Goal: Information Seeking & Learning: Learn about a topic

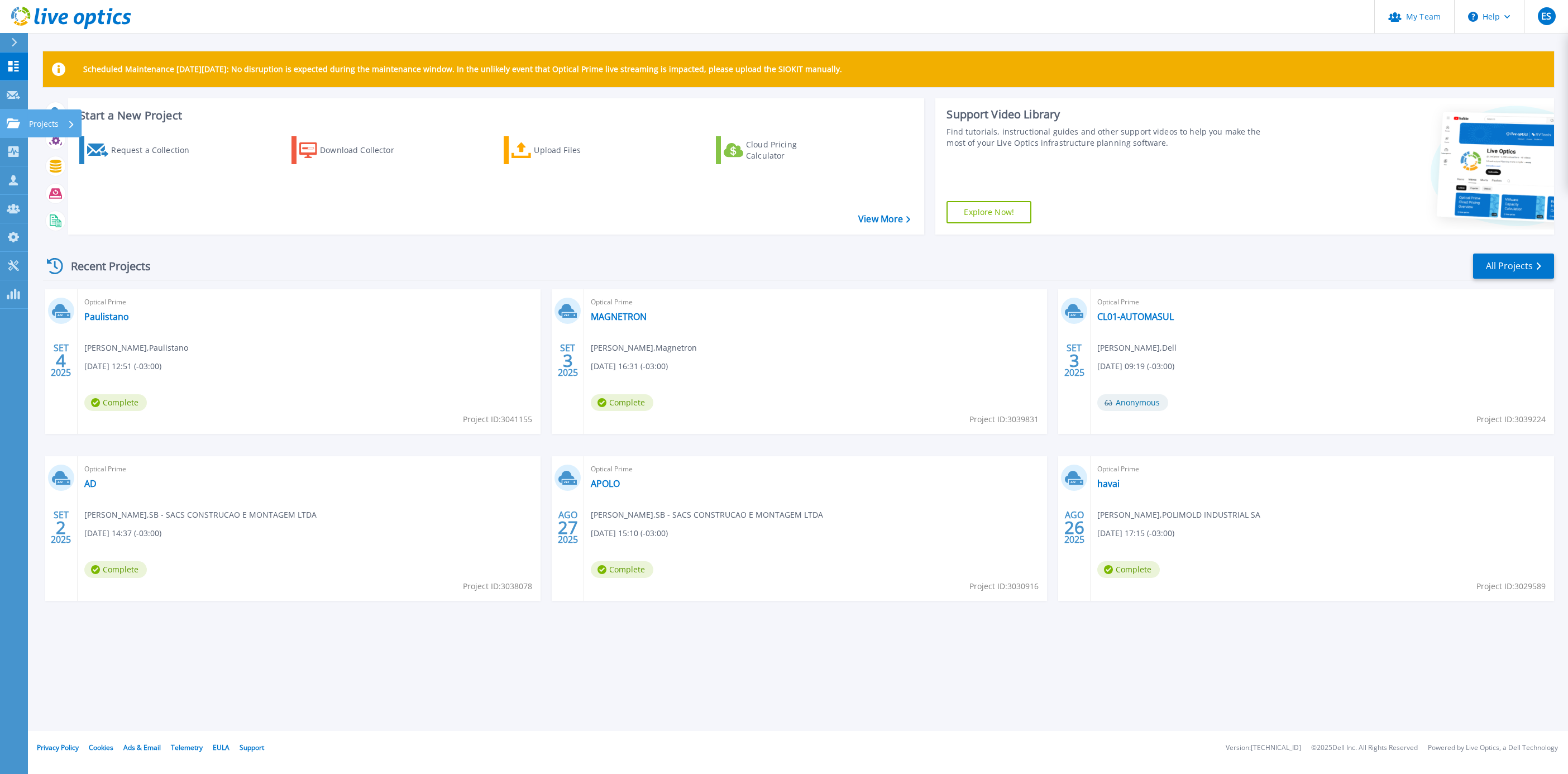
click at [43, 121] on p "Projects" at bounding box center [44, 124] width 30 height 29
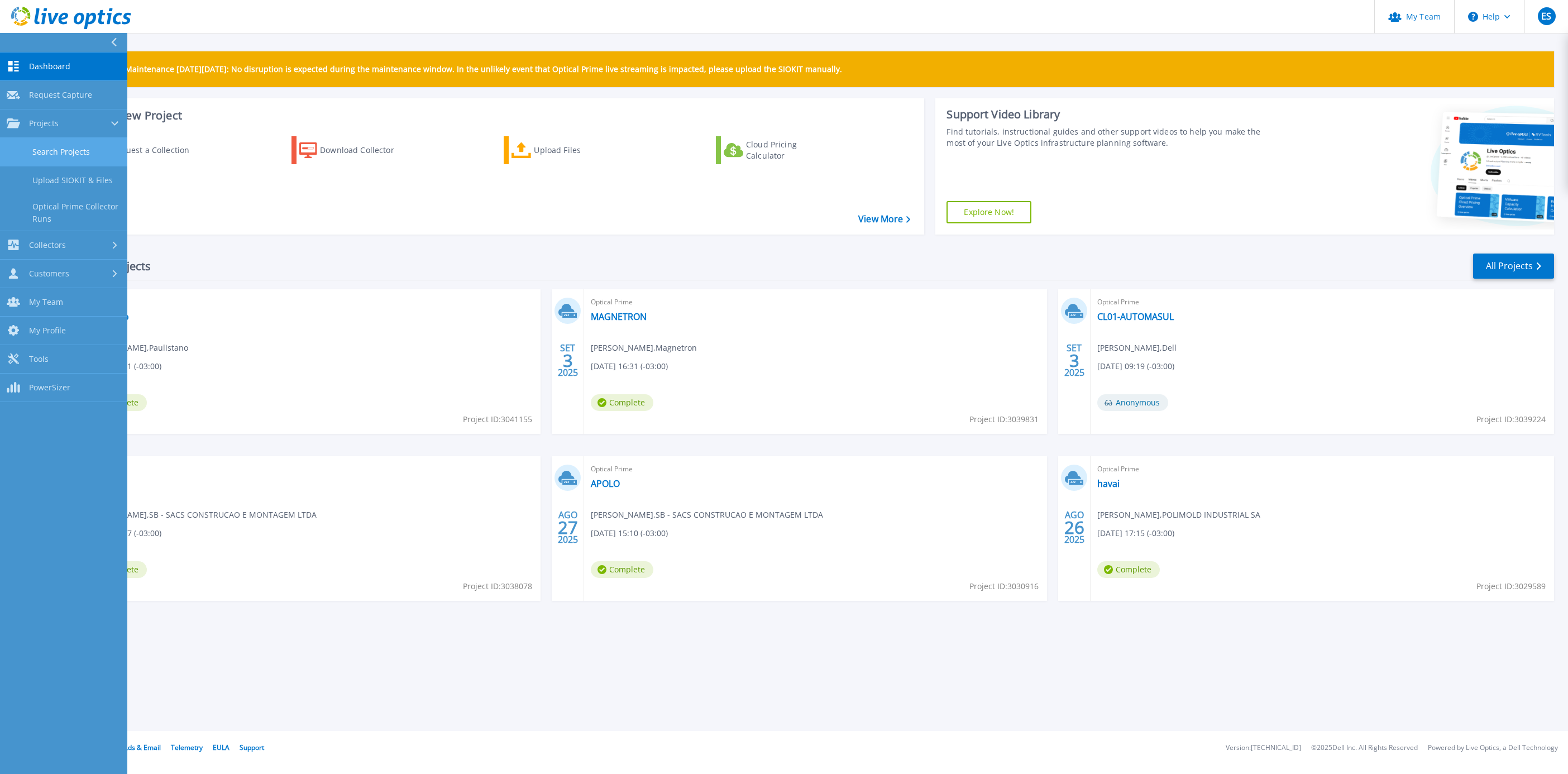
click at [64, 156] on link "Search Projects" at bounding box center [63, 152] width 127 height 29
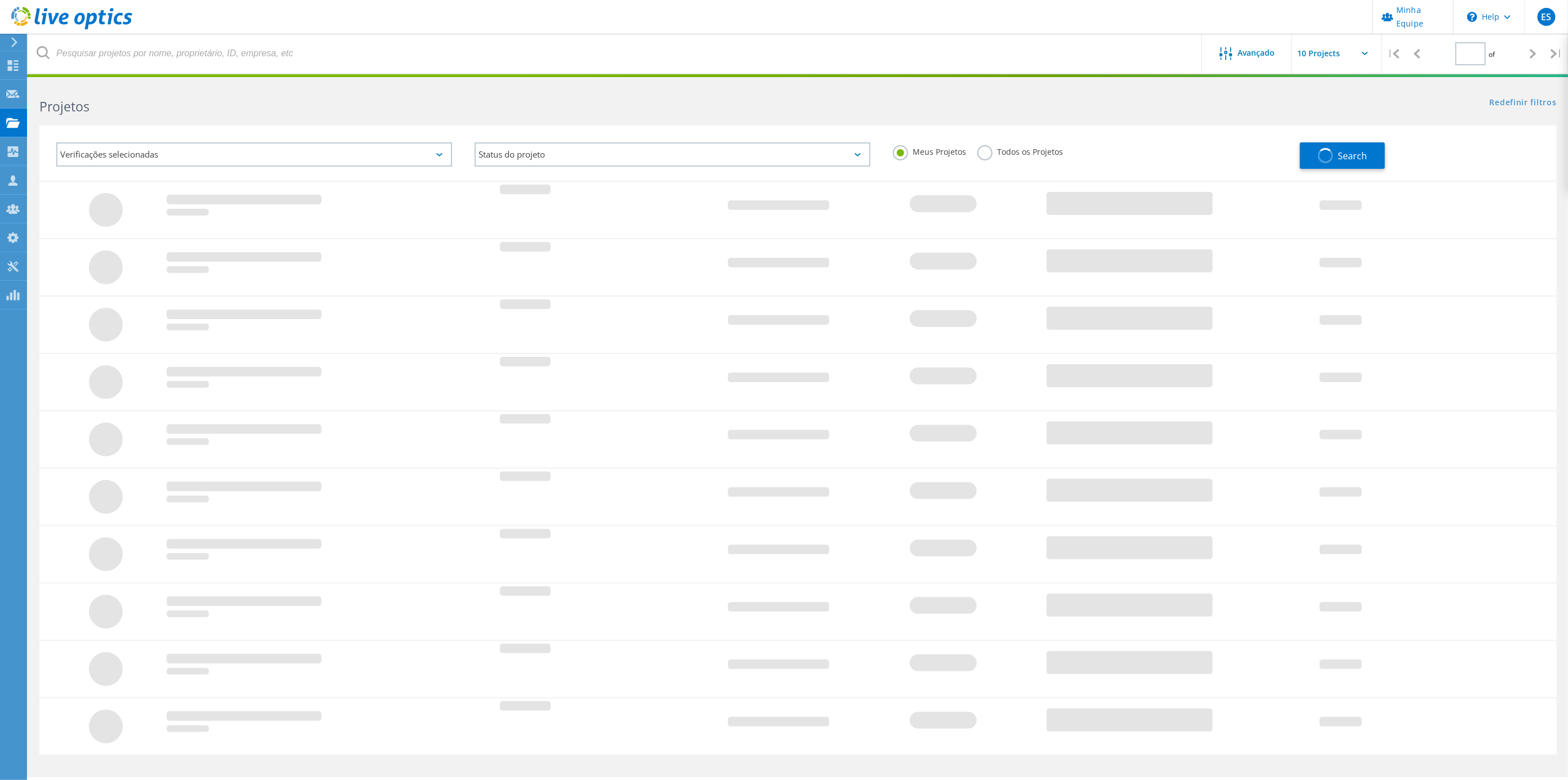
type input "1"
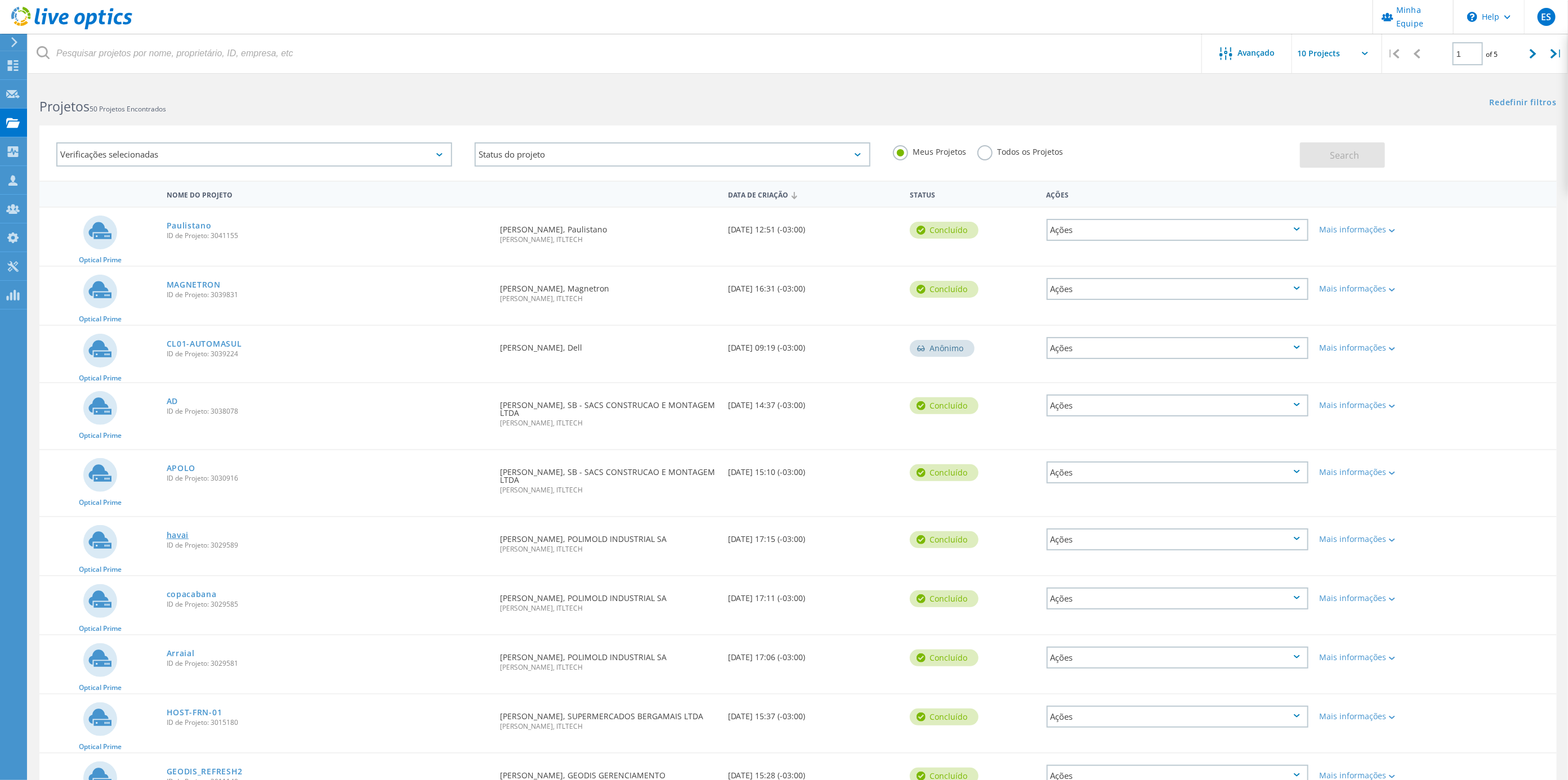
click at [180, 532] on link "havai" at bounding box center [178, 535] width 23 height 8
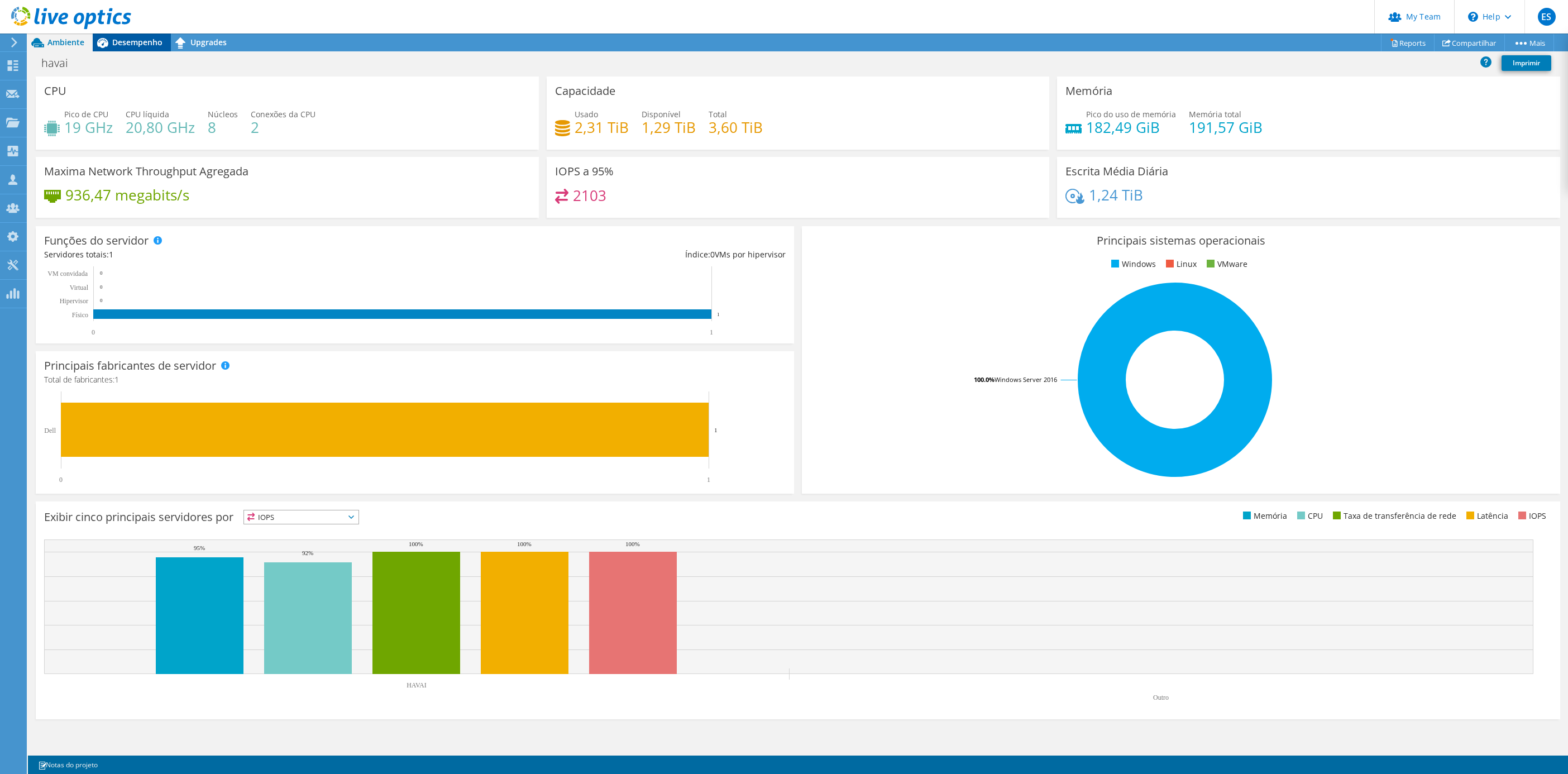
click at [141, 40] on span "Desempenho" at bounding box center [137, 42] width 51 height 10
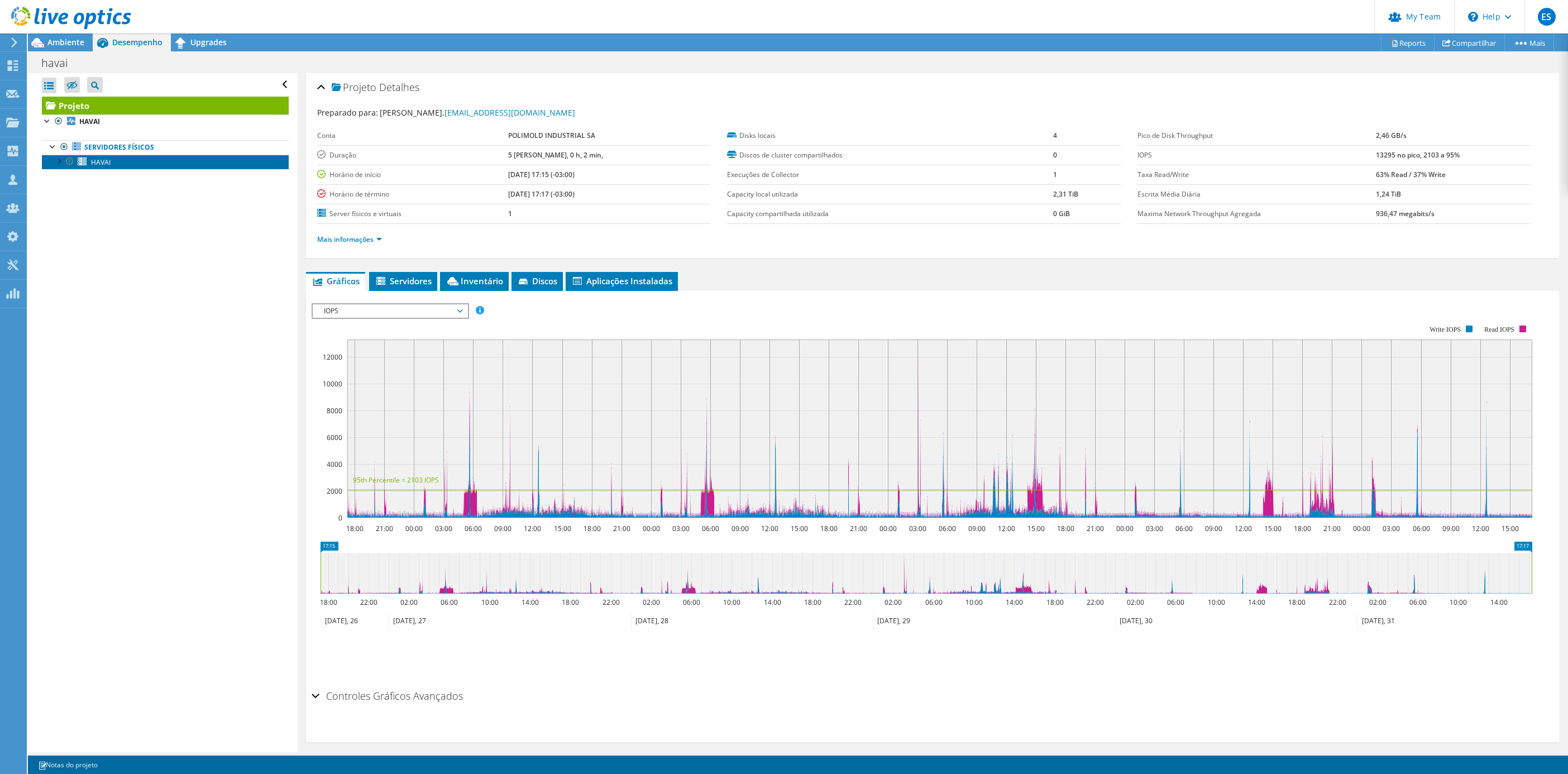
click at [94, 163] on span "HAVAI" at bounding box center [101, 163] width 19 height 10
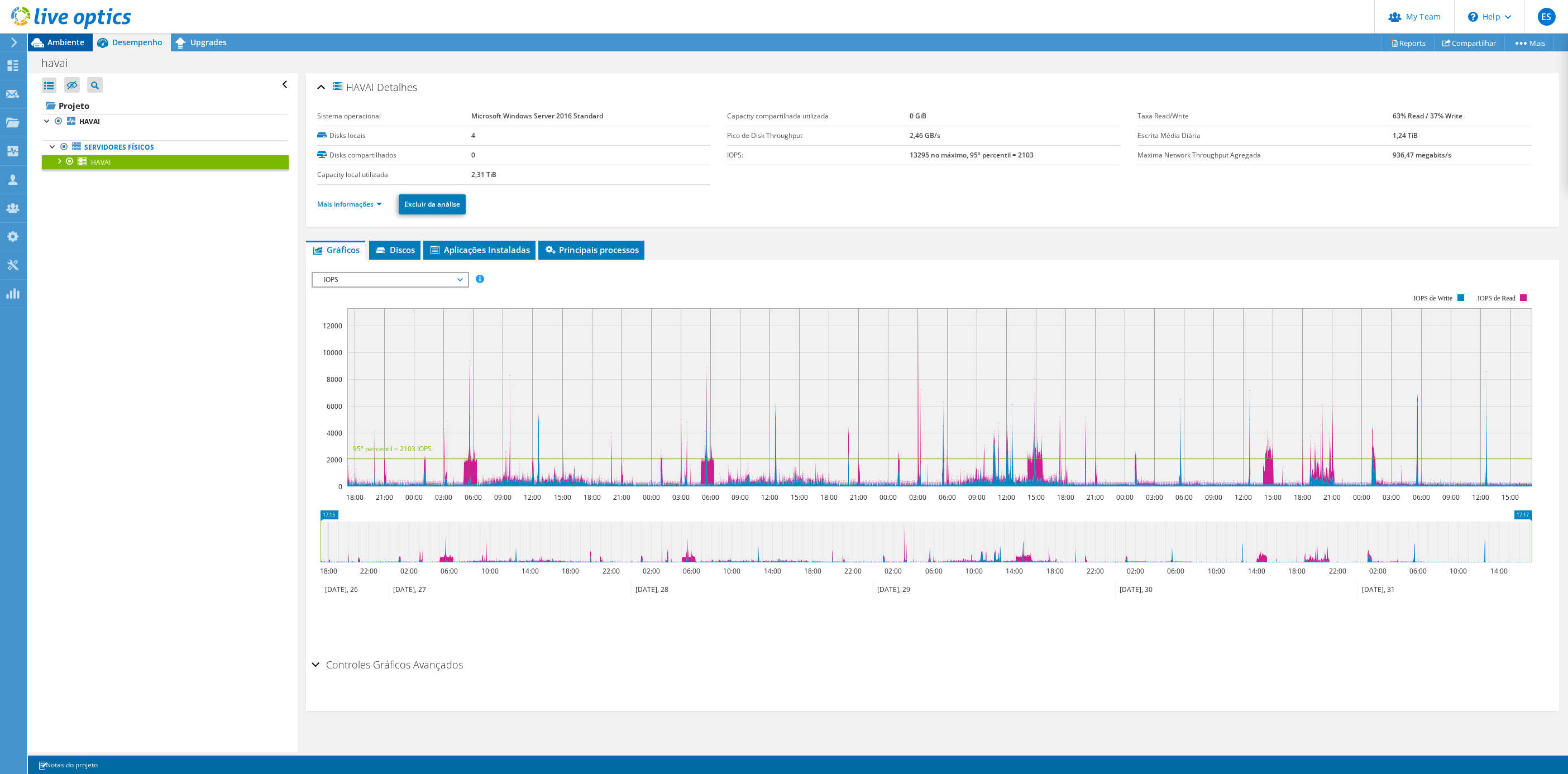
click at [47, 37] on span "Ambiente" at bounding box center [66, 42] width 37 height 10
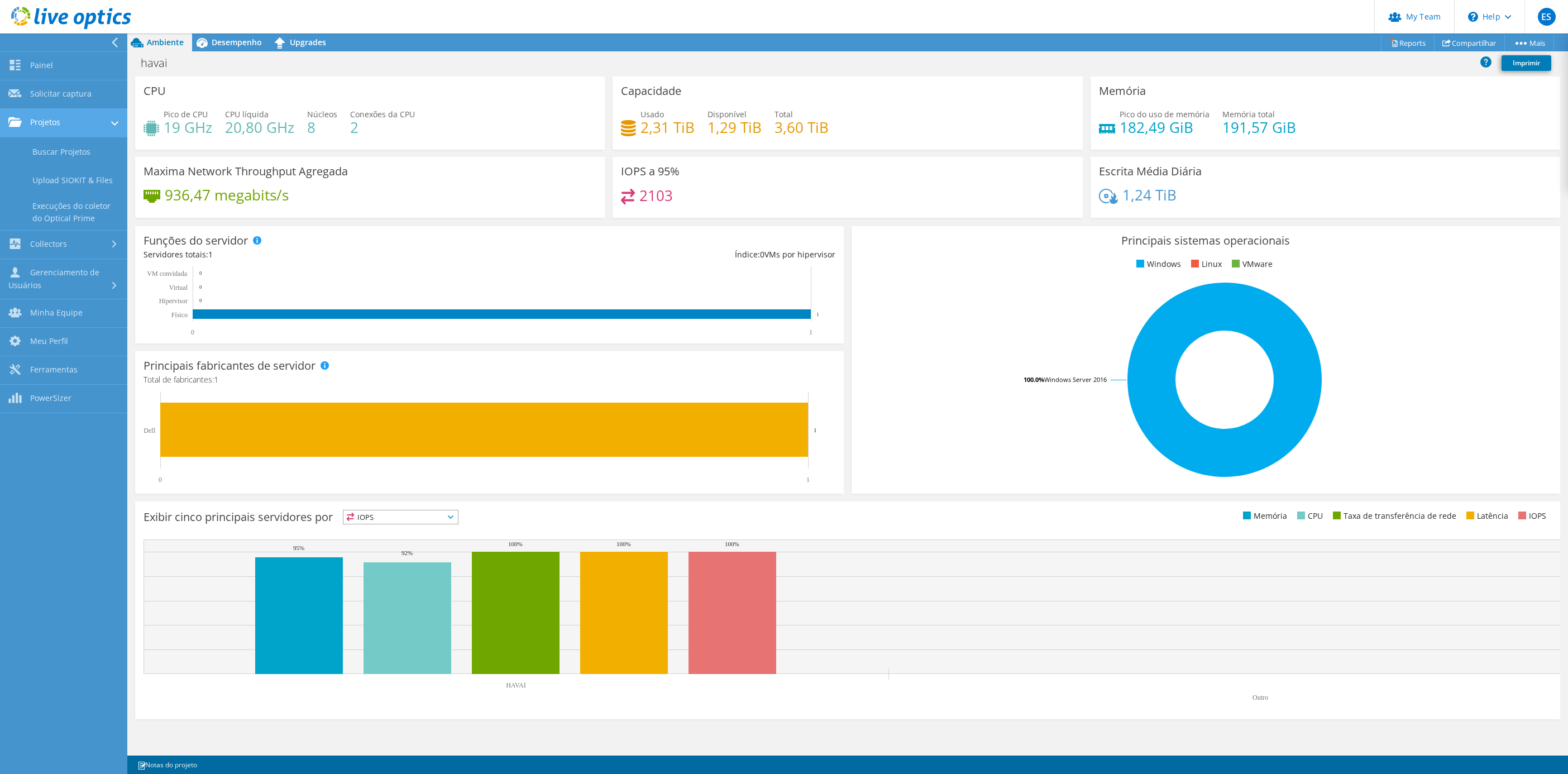
click at [60, 119] on link "Projetos" at bounding box center [63, 123] width 127 height 29
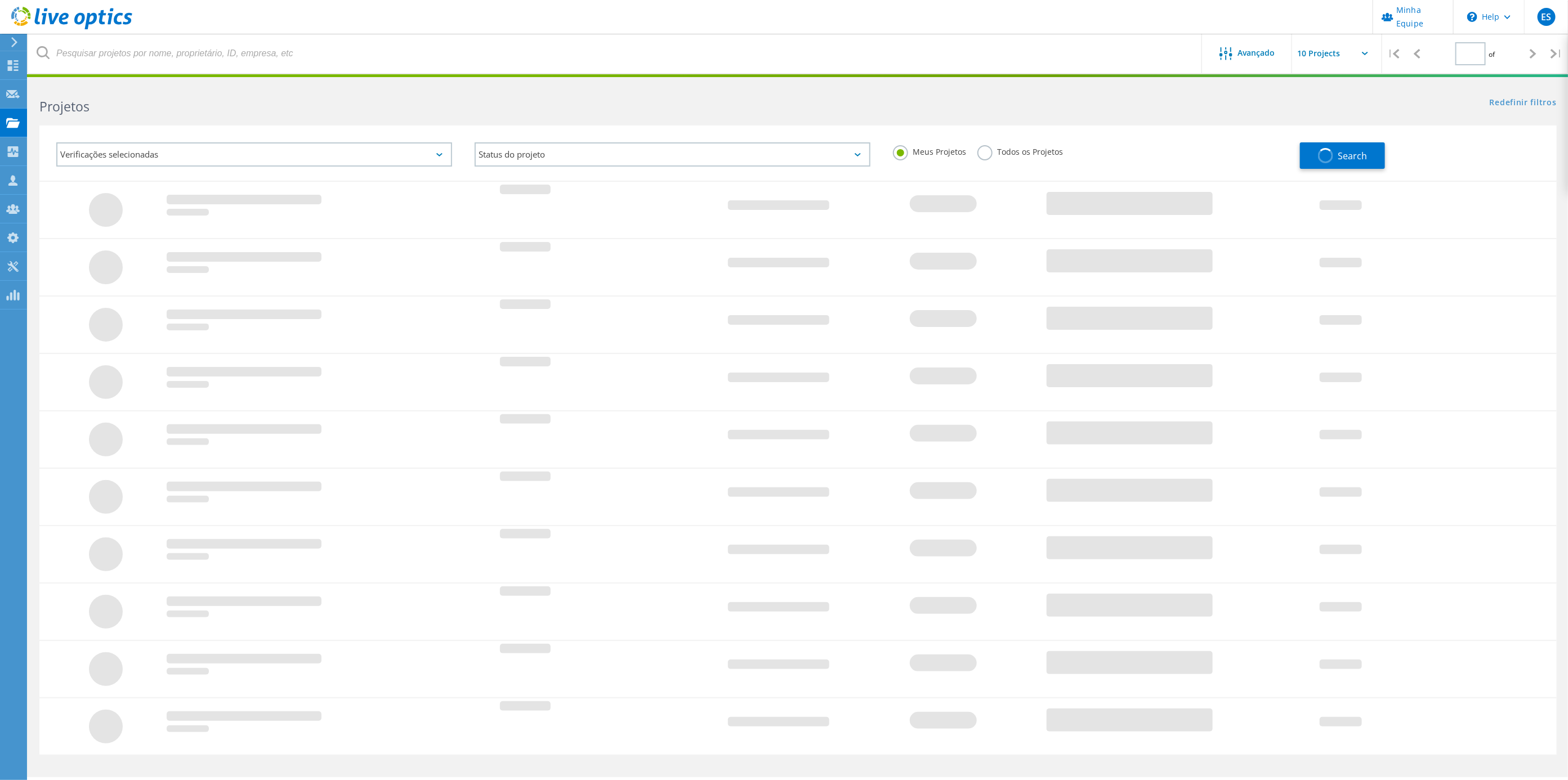
type input "1"
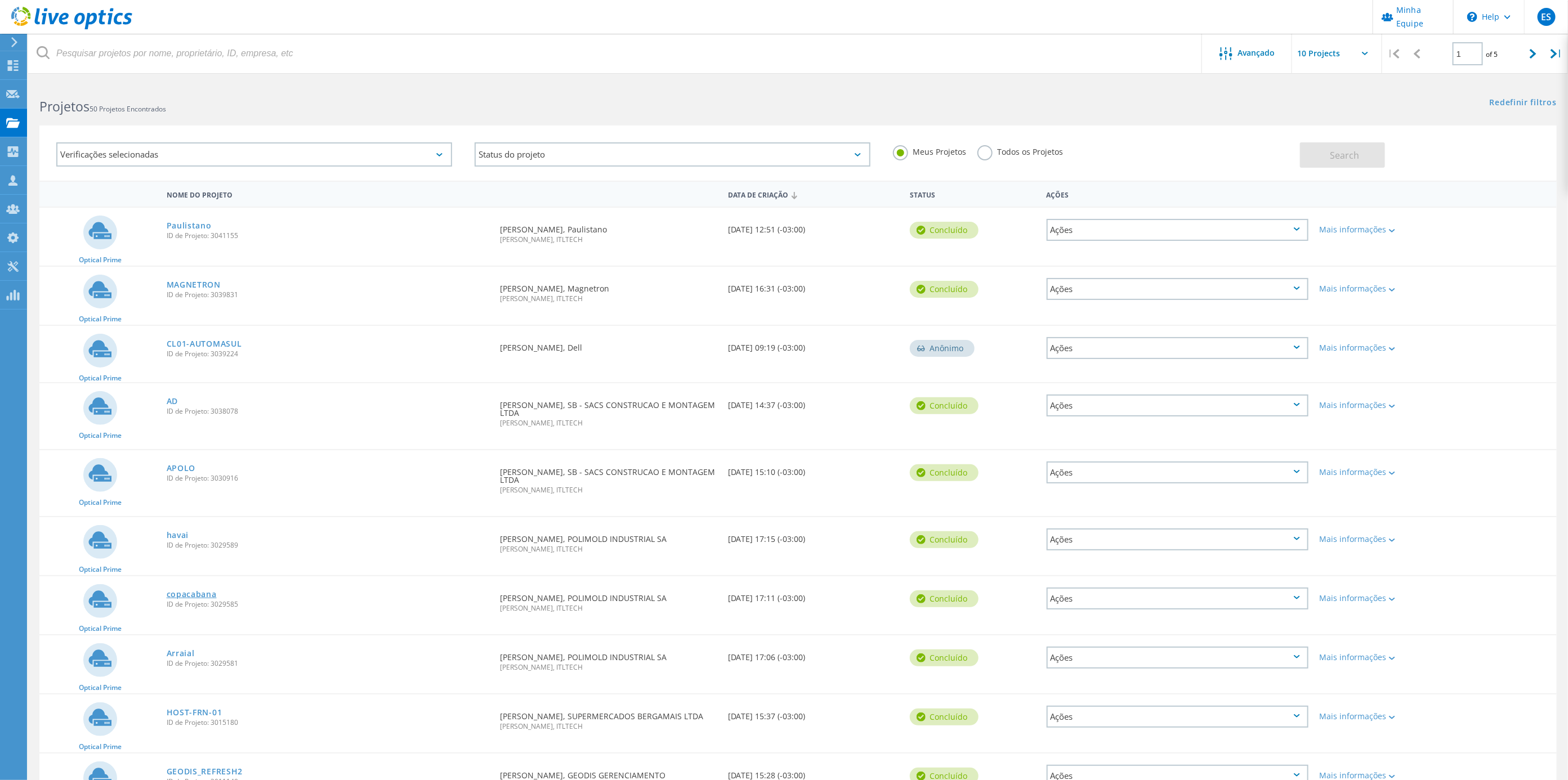
click at [187, 595] on link "copacabana" at bounding box center [192, 594] width 50 height 8
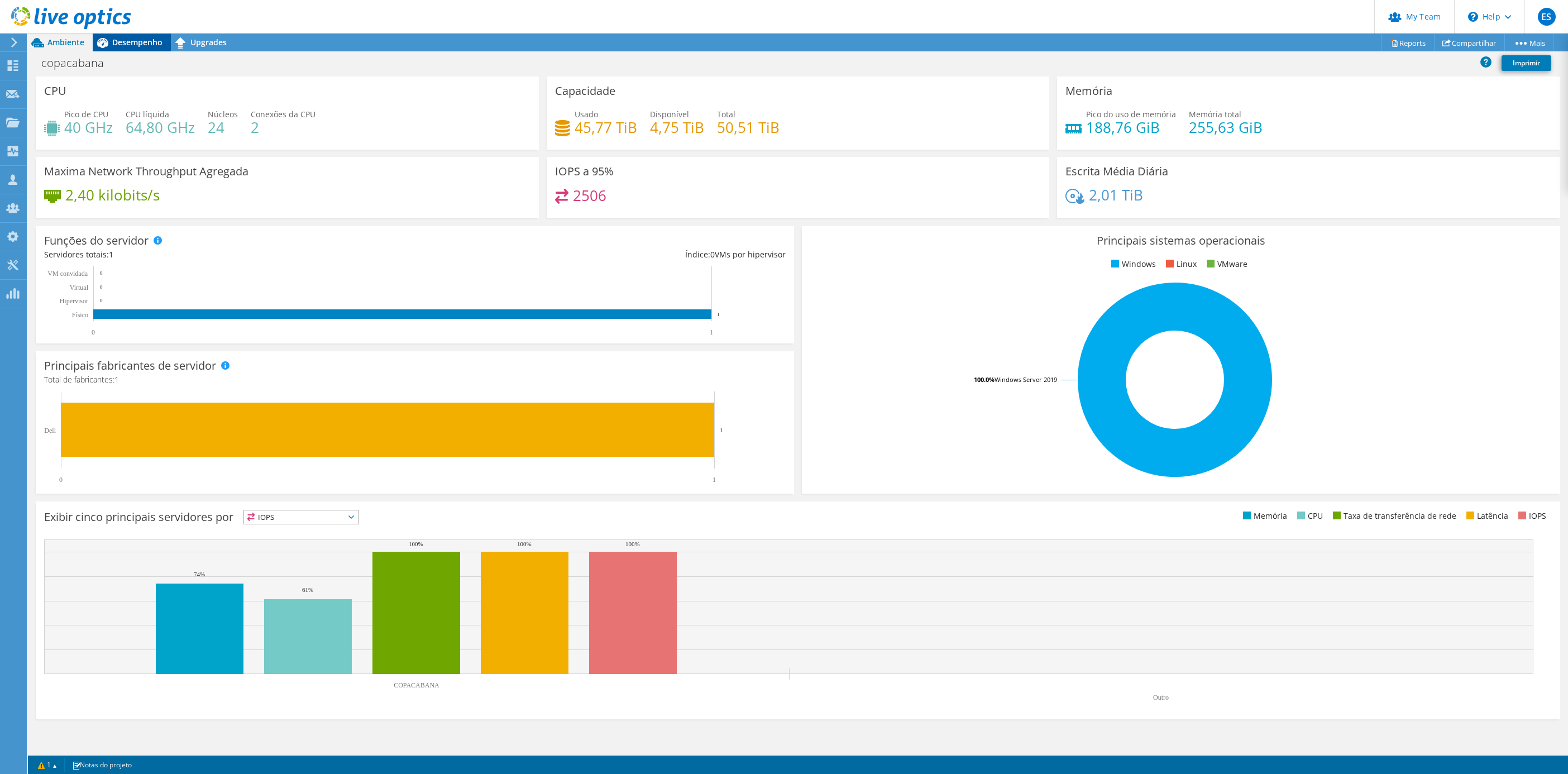
click at [119, 39] on span "Desempenho" at bounding box center [137, 42] width 51 height 10
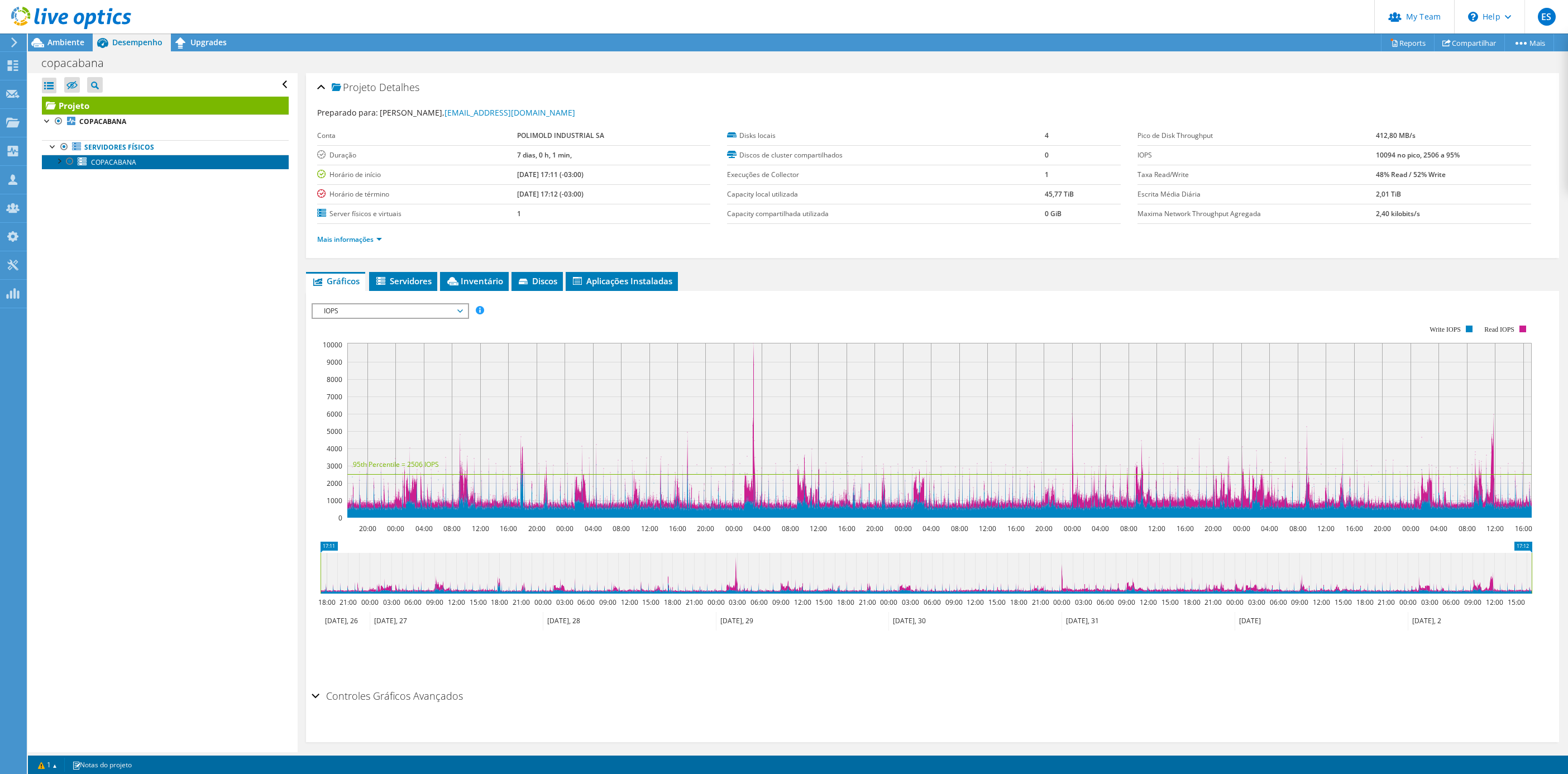
click at [109, 166] on span "COPACABANA" at bounding box center [114, 163] width 45 height 10
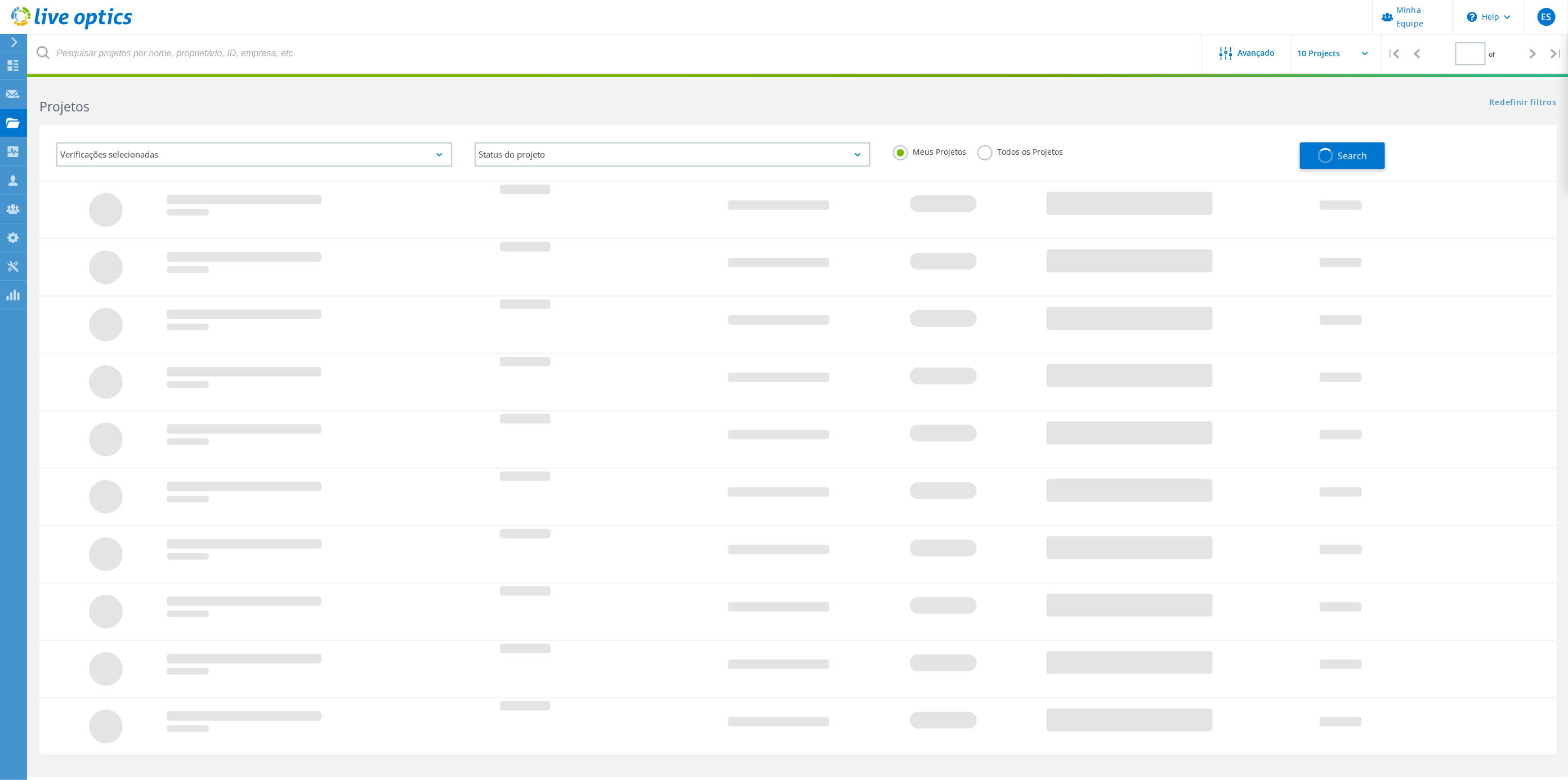
type input "1"
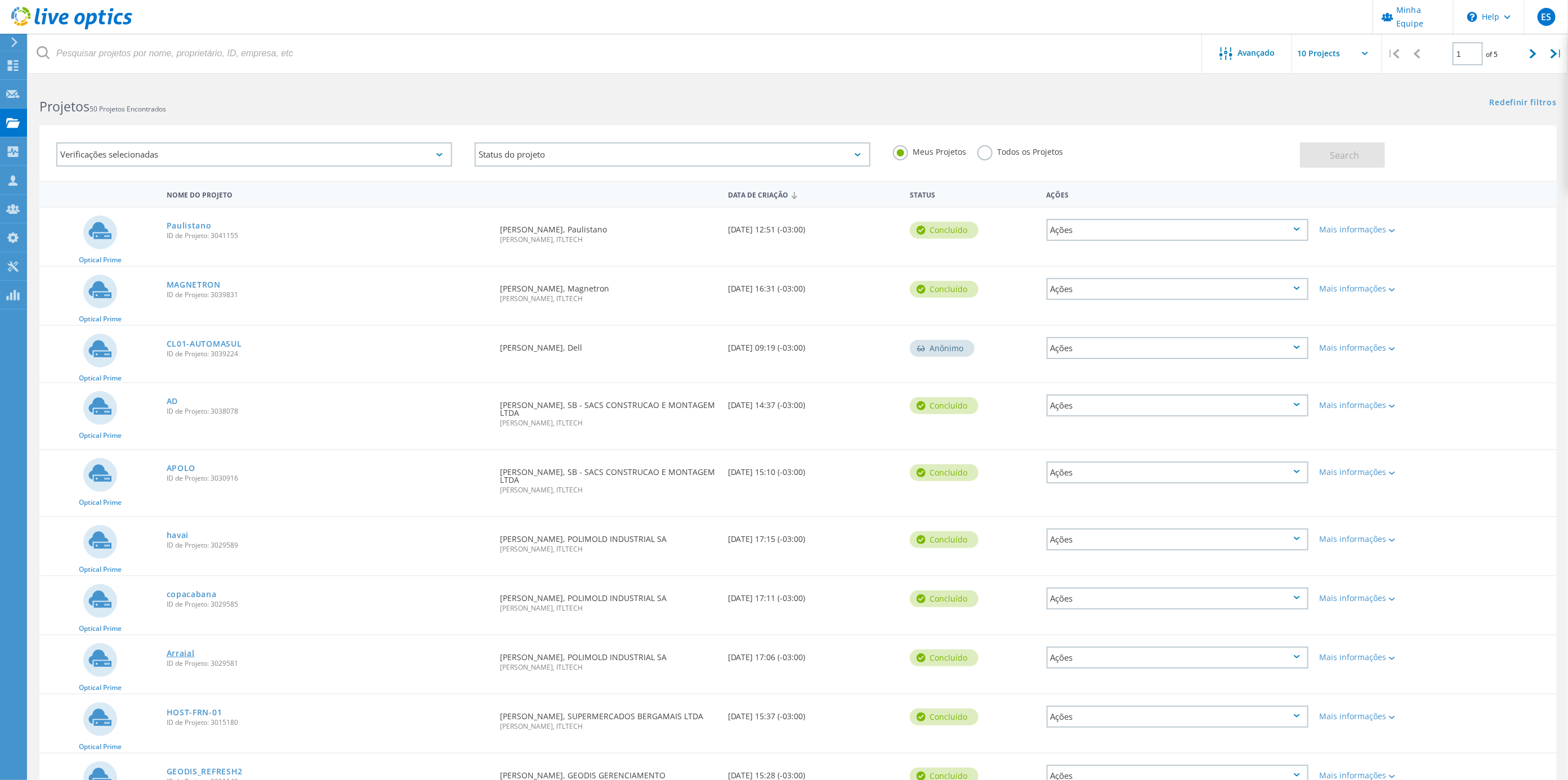
click at [176, 650] on link "Arraial" at bounding box center [181, 654] width 28 height 8
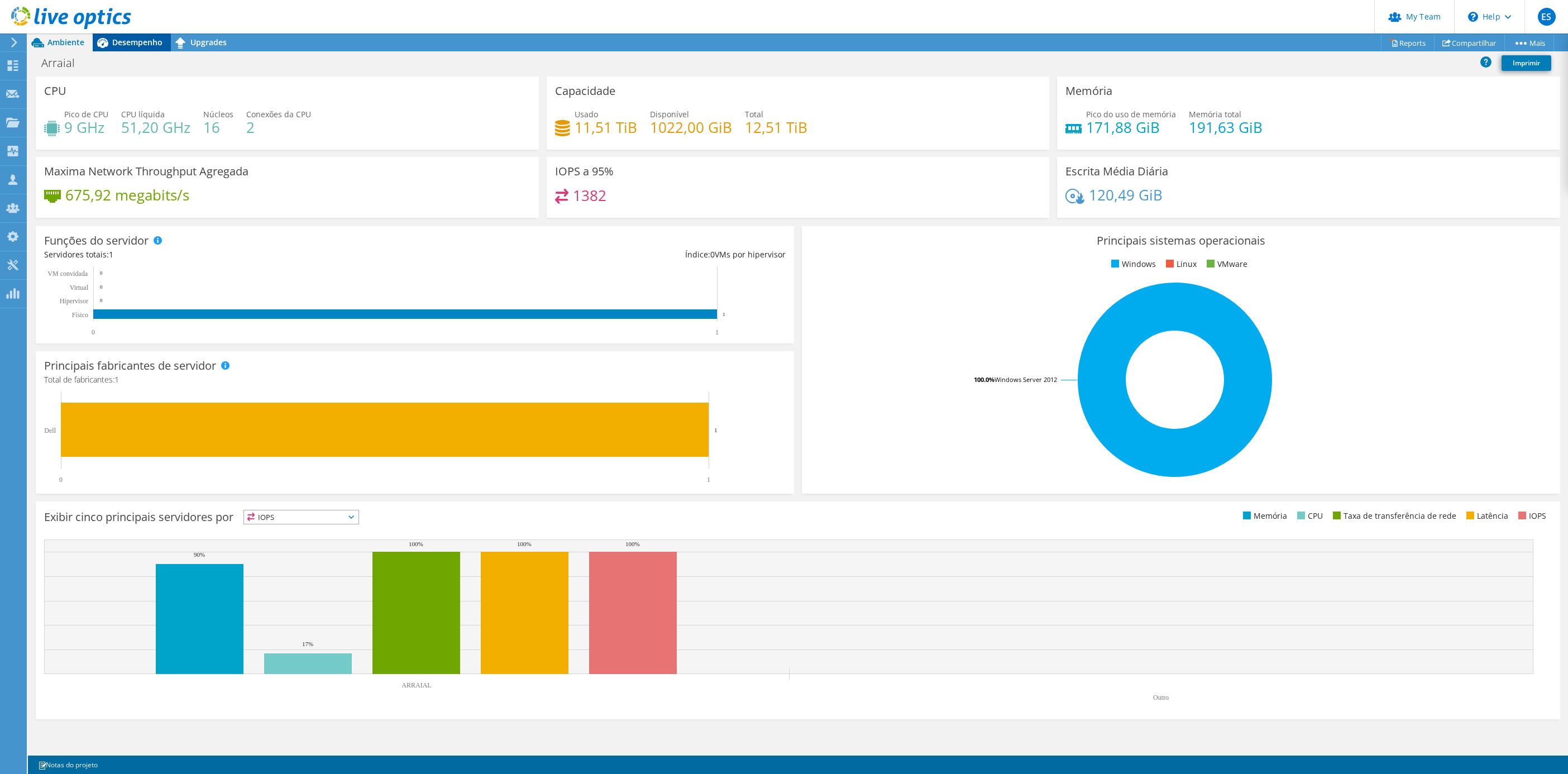
click at [155, 38] on span "Desempenho" at bounding box center [137, 42] width 51 height 10
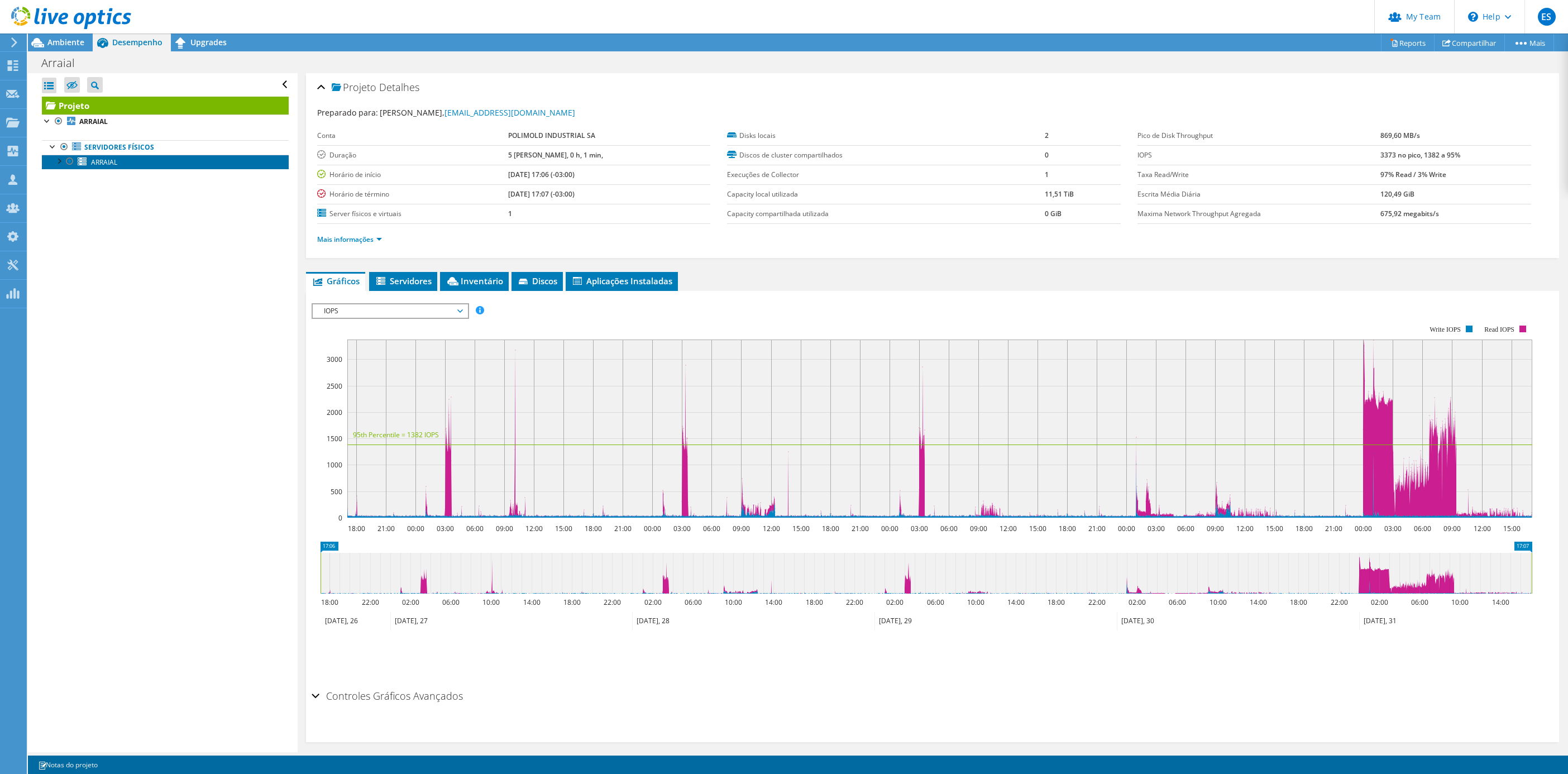
click at [93, 164] on span "ARRAIAL" at bounding box center [104, 163] width 26 height 10
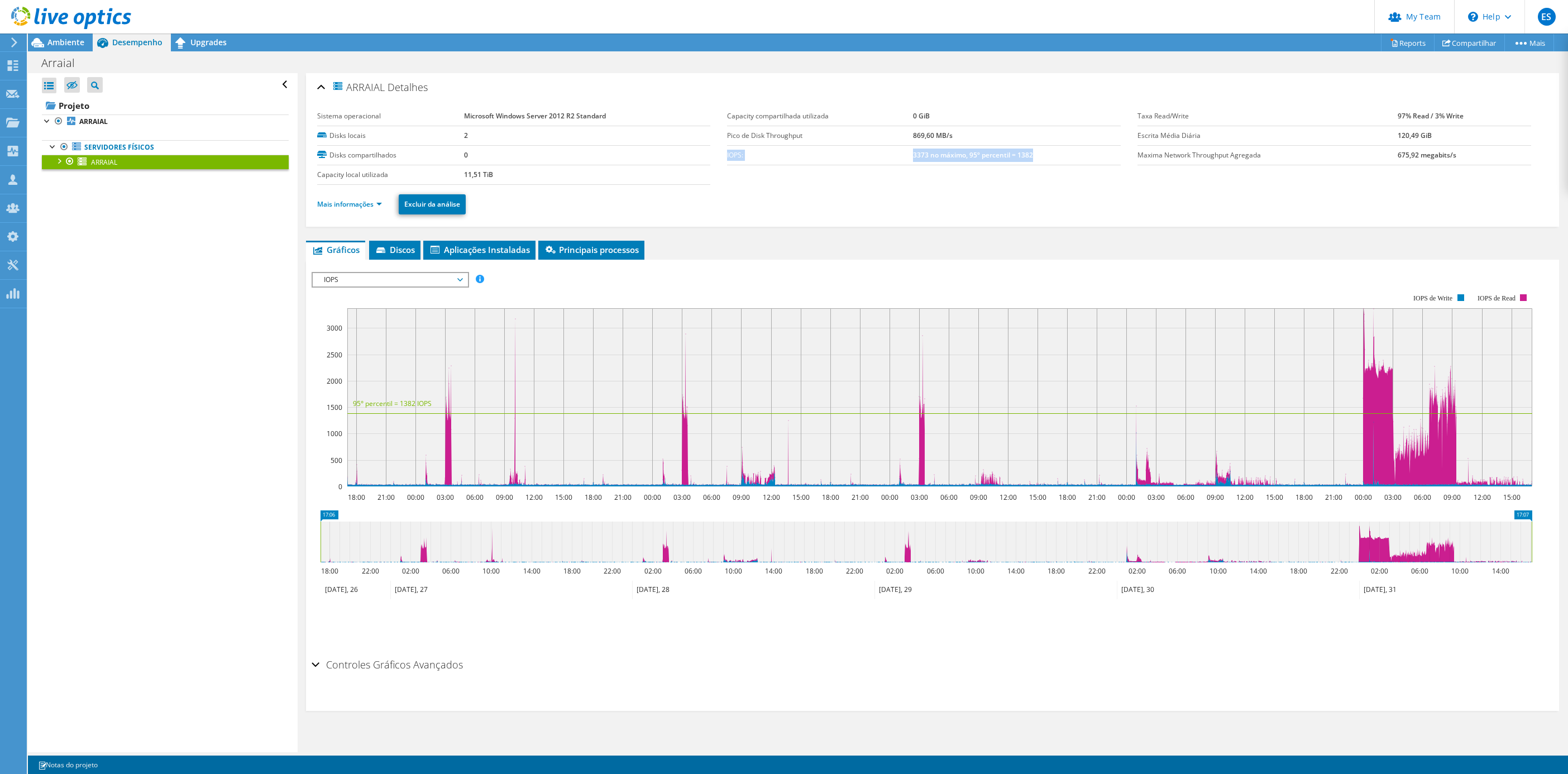
drag, startPoint x: 1031, startPoint y: 158, endPoint x: 723, endPoint y: 158, distance: 308.0
click at [727, 158] on tr "IOPS: 3373 no máximo, 95º percentil = 1382" at bounding box center [923, 155] width 394 height 19
click at [848, 245] on ul "Gráficos Servidores Inventário Hipervisor Discos Discos de cluster Aplicações I…" at bounding box center [933, 250] width 1253 height 19
drag, startPoint x: 1038, startPoint y: 152, endPoint x: 723, endPoint y: 156, distance: 315.0
click at [727, 156] on tr "IOPS: 3373 no máximo, 95º percentil = 1382" at bounding box center [923, 155] width 394 height 19
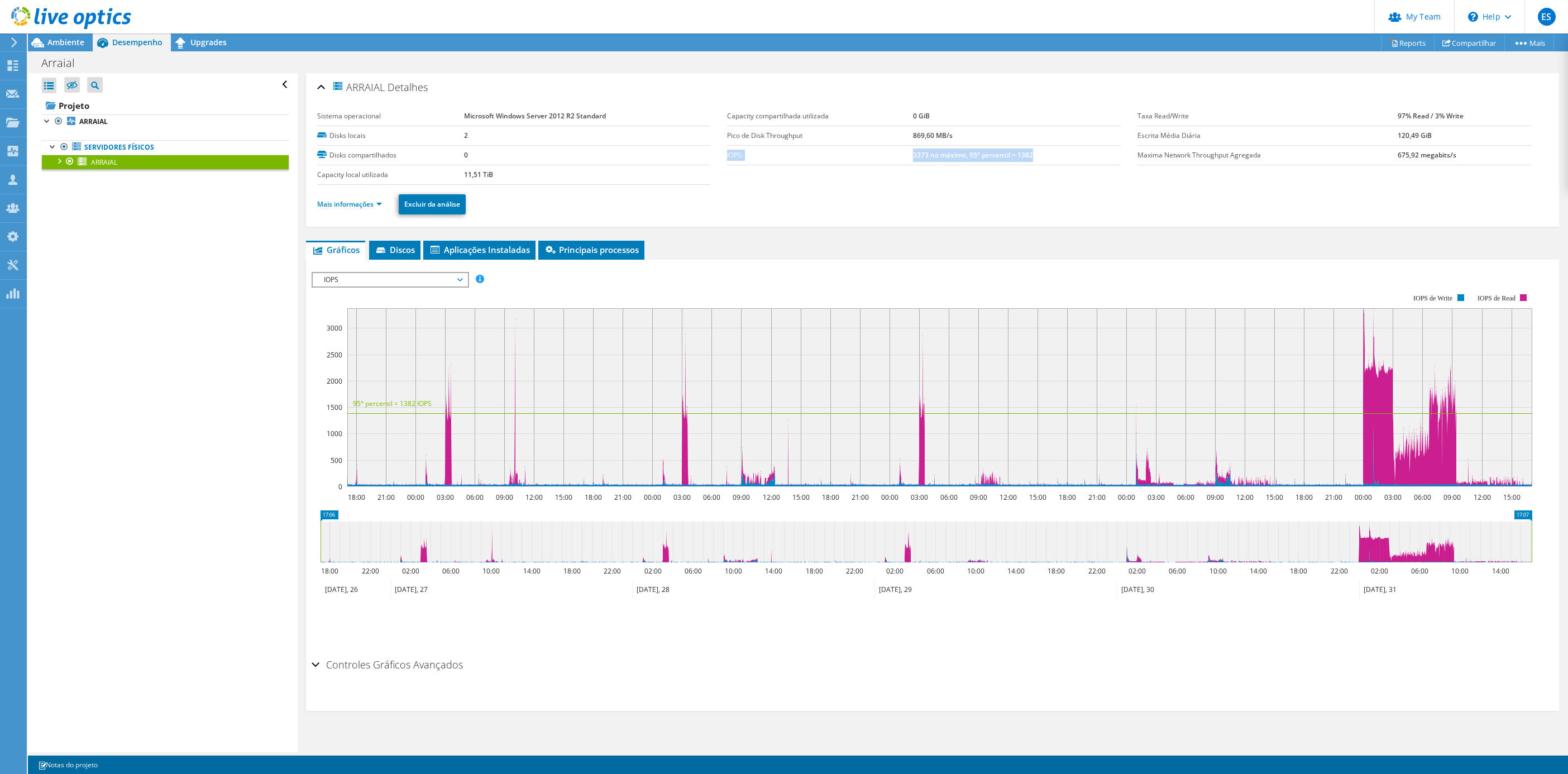
copy tr "IOPS: 3373 no máximo, 95º percentil = 1382"
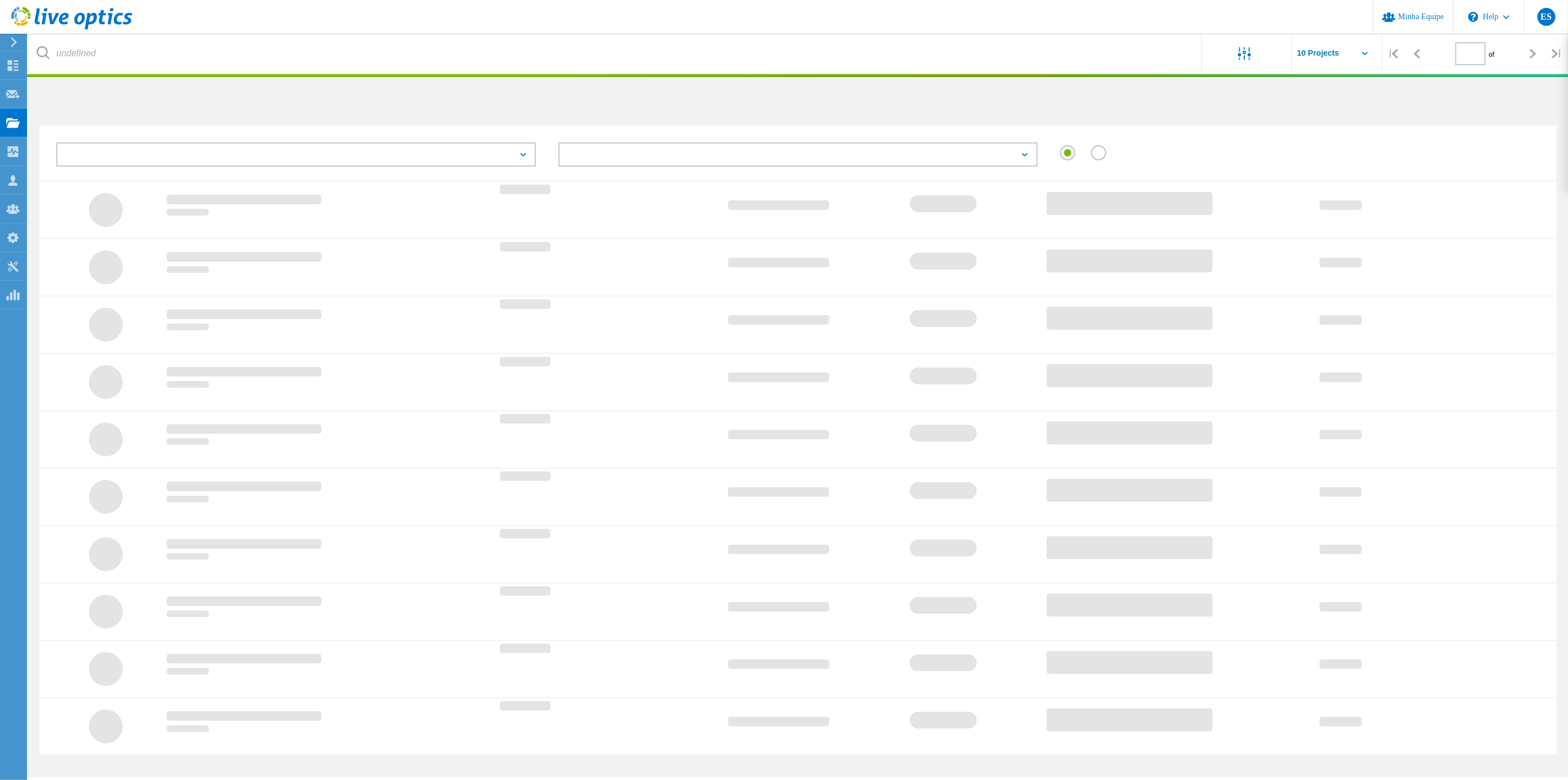
type input "1"
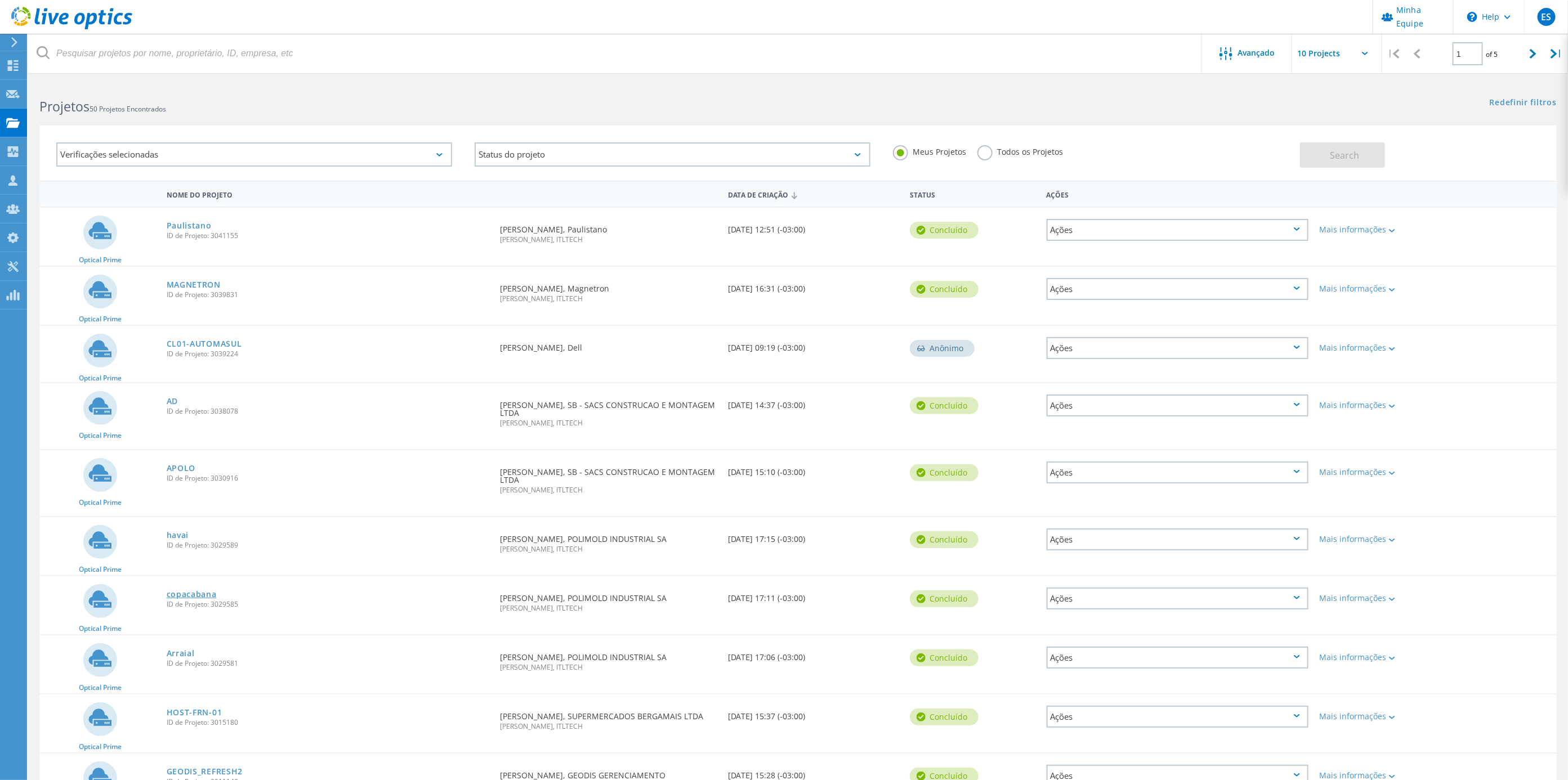
click at [206, 591] on link "copacabana" at bounding box center [192, 594] width 50 height 8
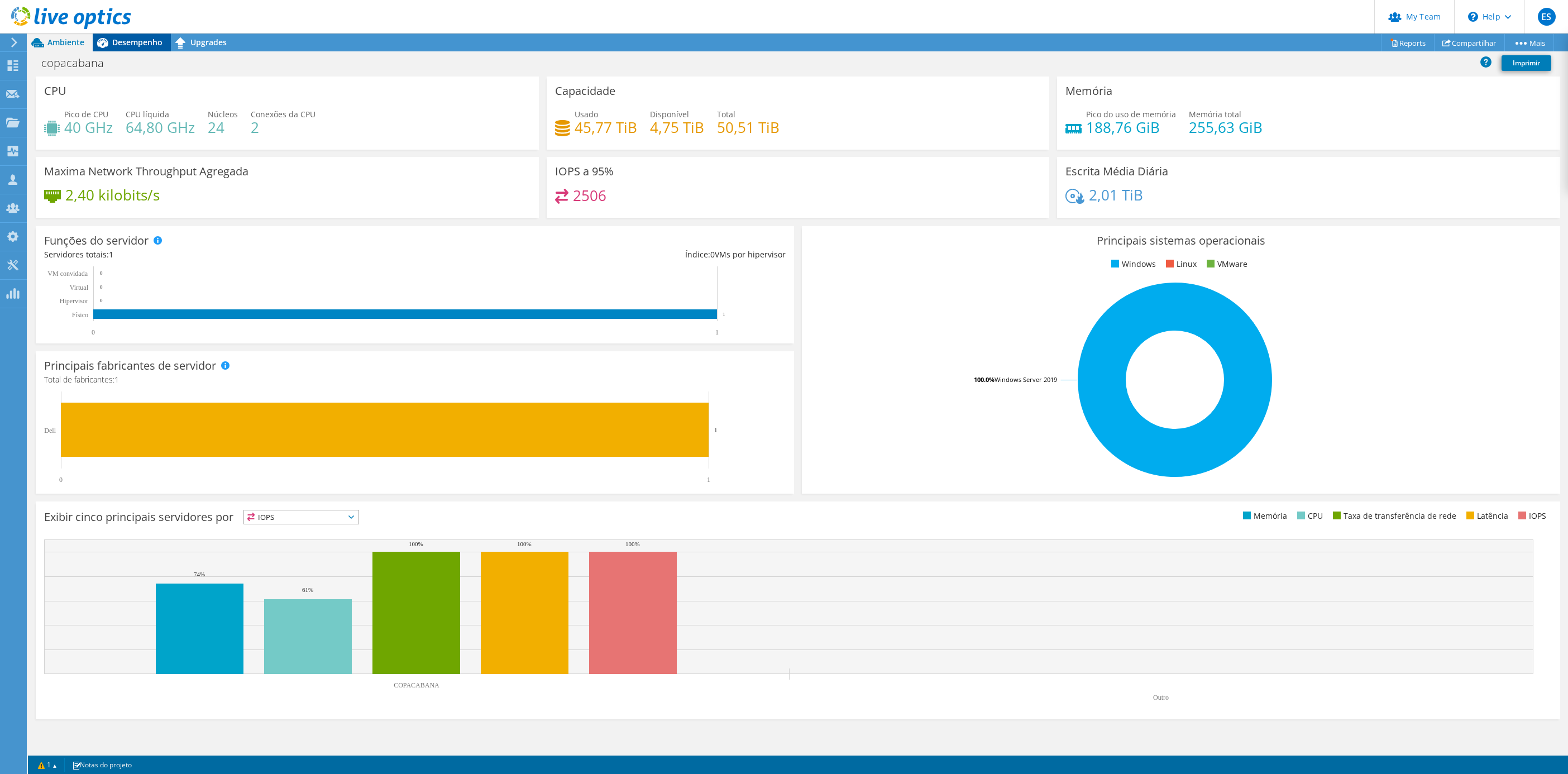
click at [130, 44] on span "Desempenho" at bounding box center [137, 42] width 51 height 10
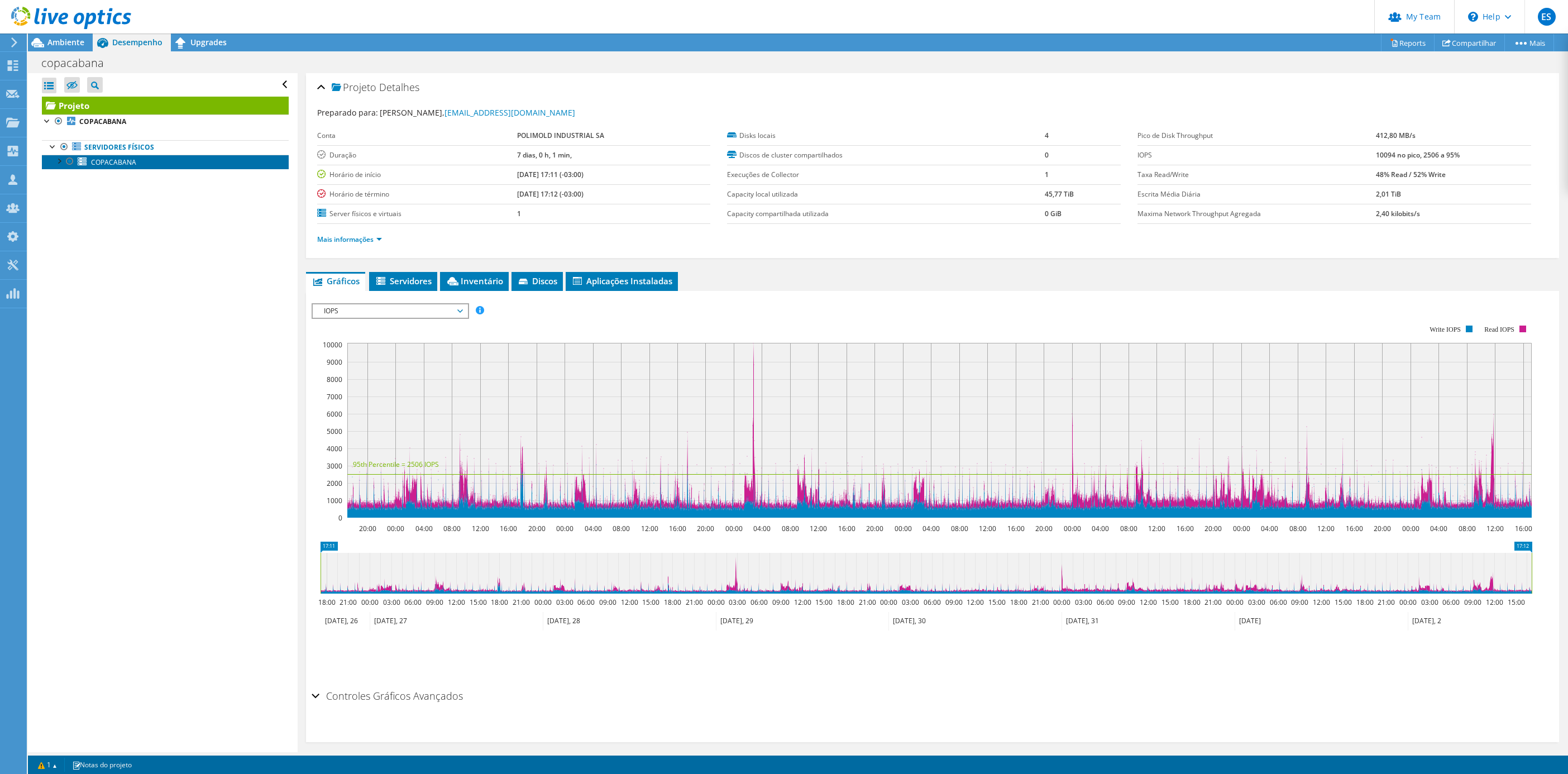
click at [103, 164] on span "COPACABANA" at bounding box center [114, 163] width 45 height 10
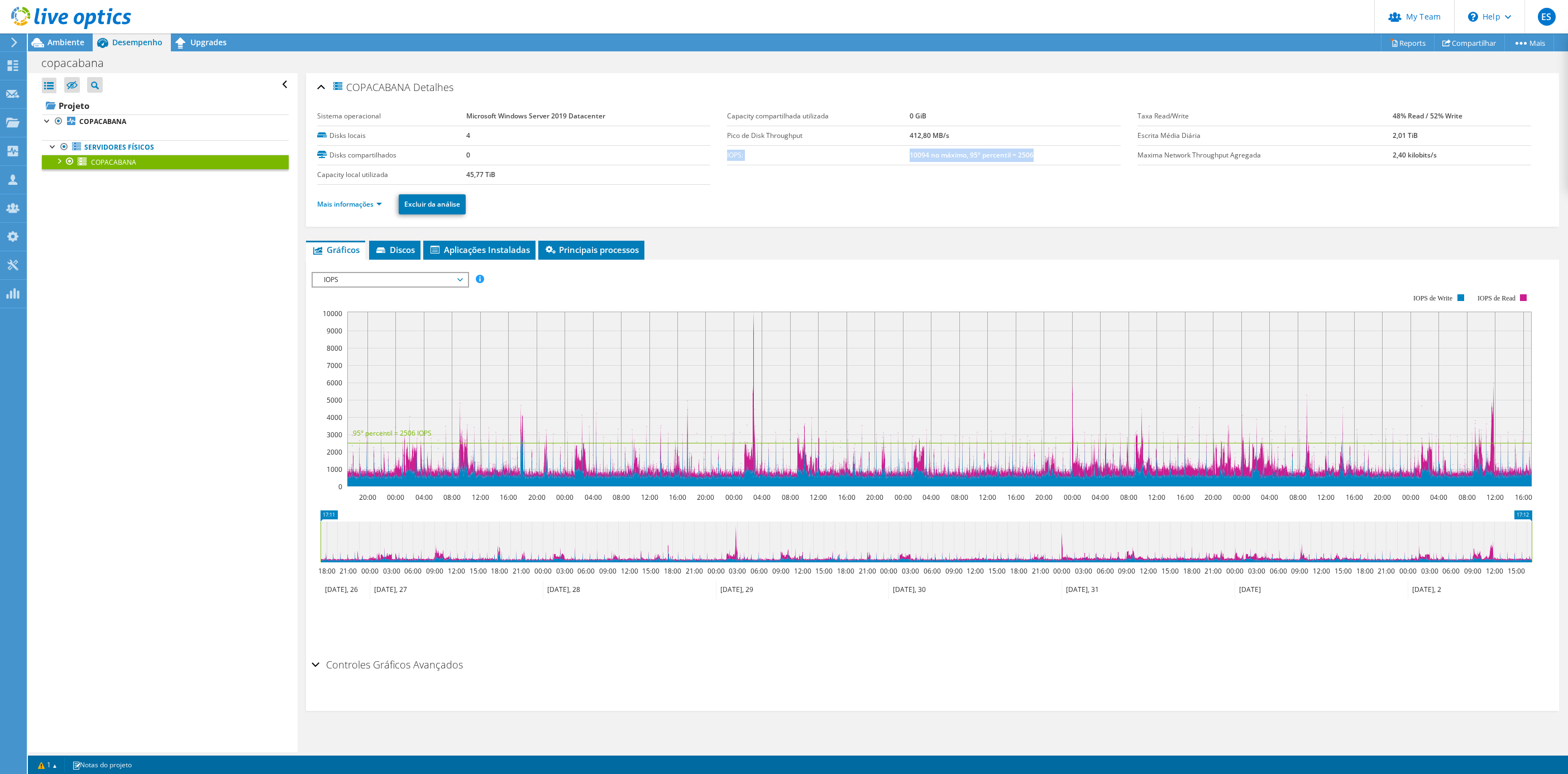
drag, startPoint x: 1044, startPoint y: 155, endPoint x: 724, endPoint y: 155, distance: 320.0
click at [727, 155] on tr "IOPS: 10094 no máximo, 95º percentil = 2506" at bounding box center [923, 155] width 394 height 19
copy tr "IOPS: 10094 no máximo, 95º percentil = 2506"
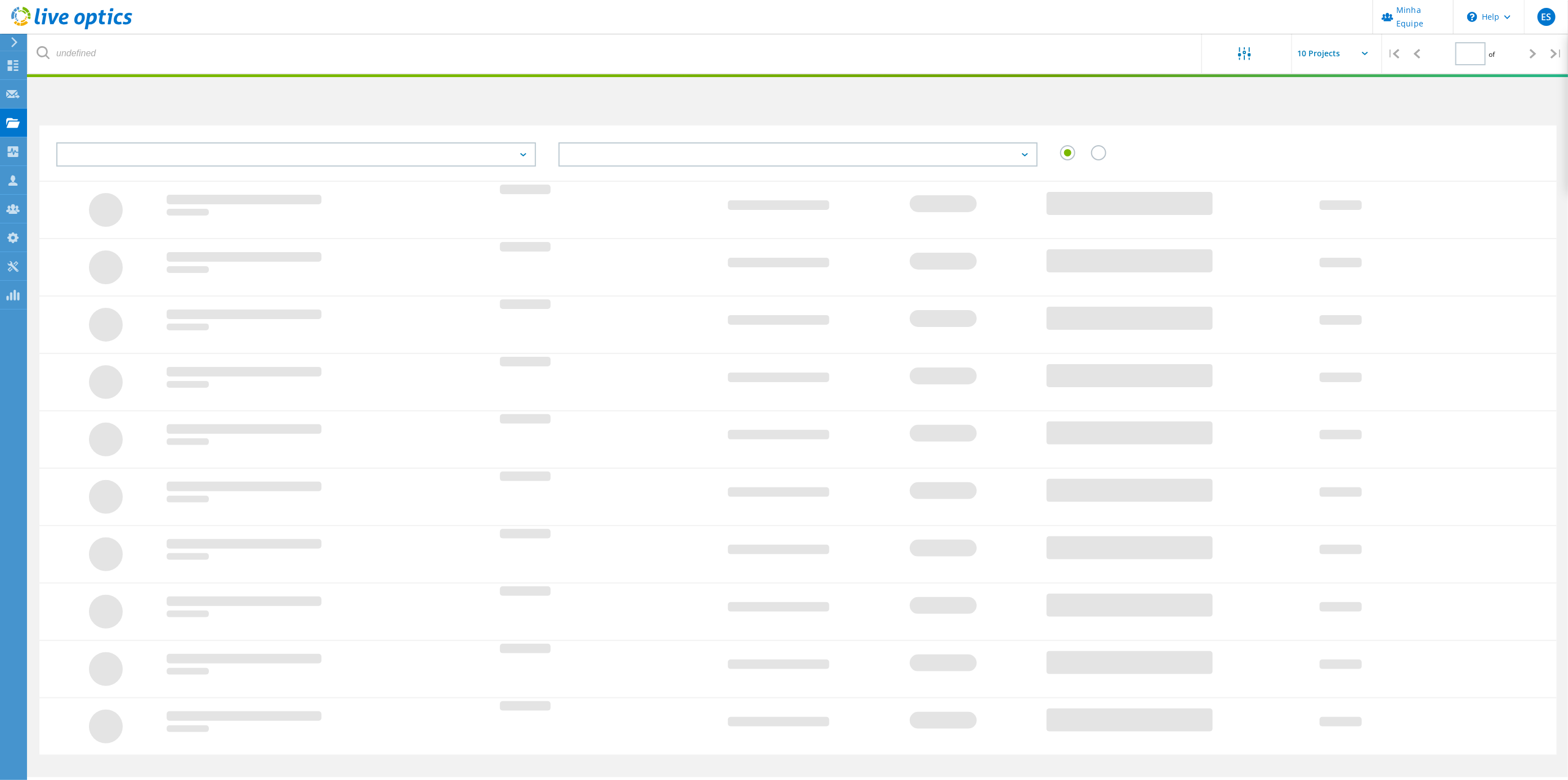
type input "1"
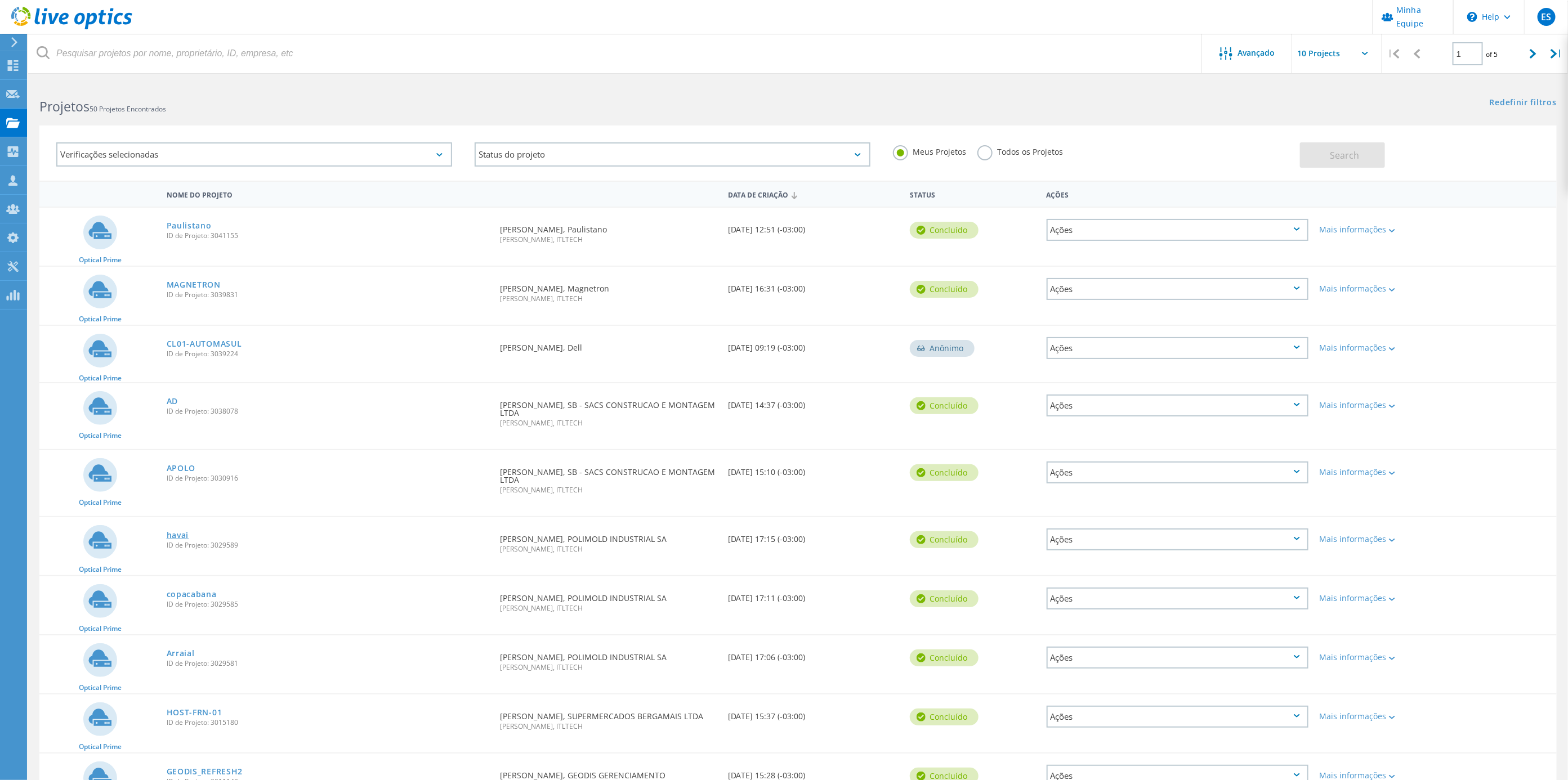
click at [171, 535] on link "havai" at bounding box center [178, 535] width 23 height 8
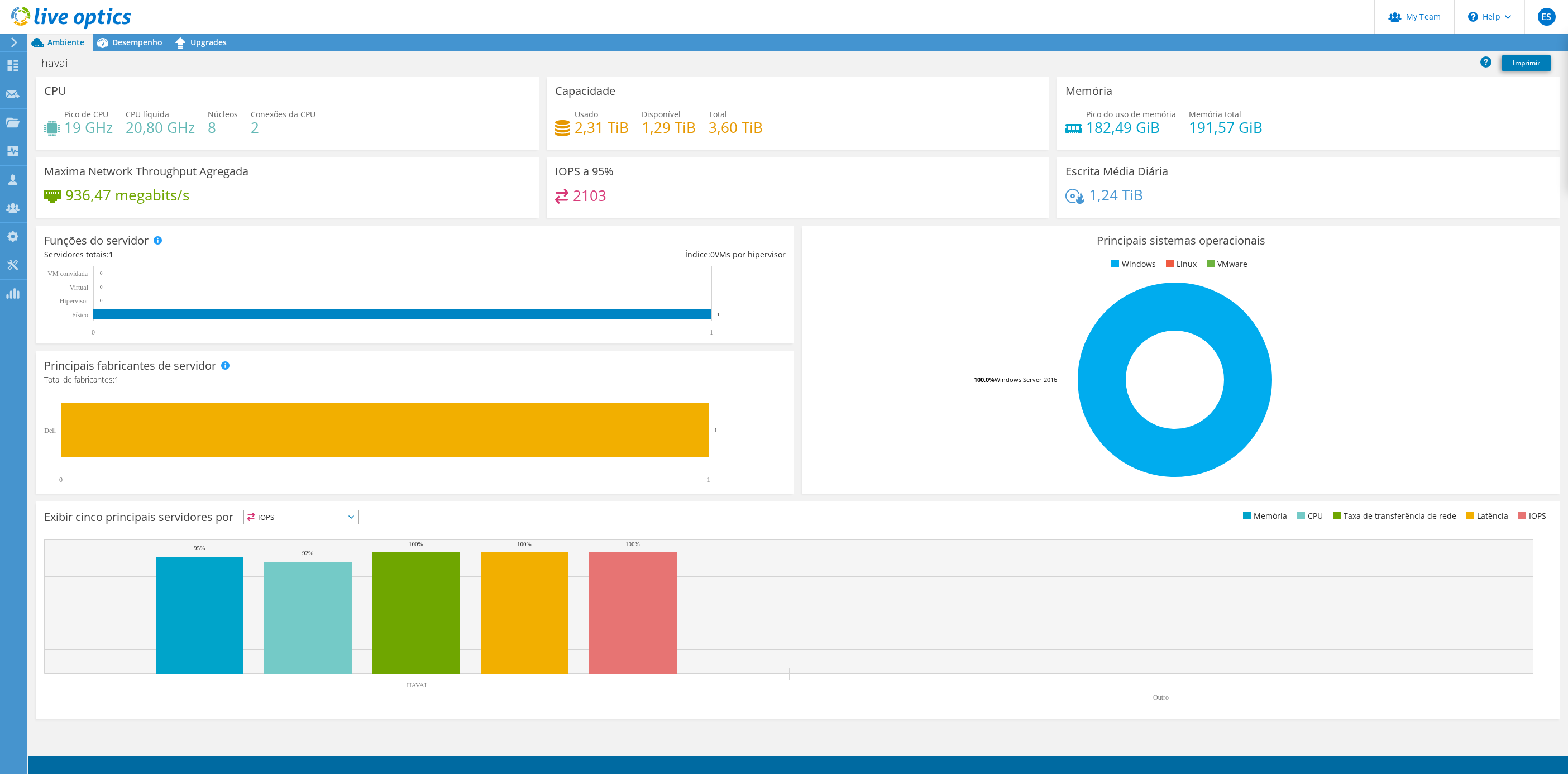
click at [119, 37] on div at bounding box center [66, 18] width 131 height 37
click at [152, 44] on span "Desempenho" at bounding box center [137, 42] width 51 height 10
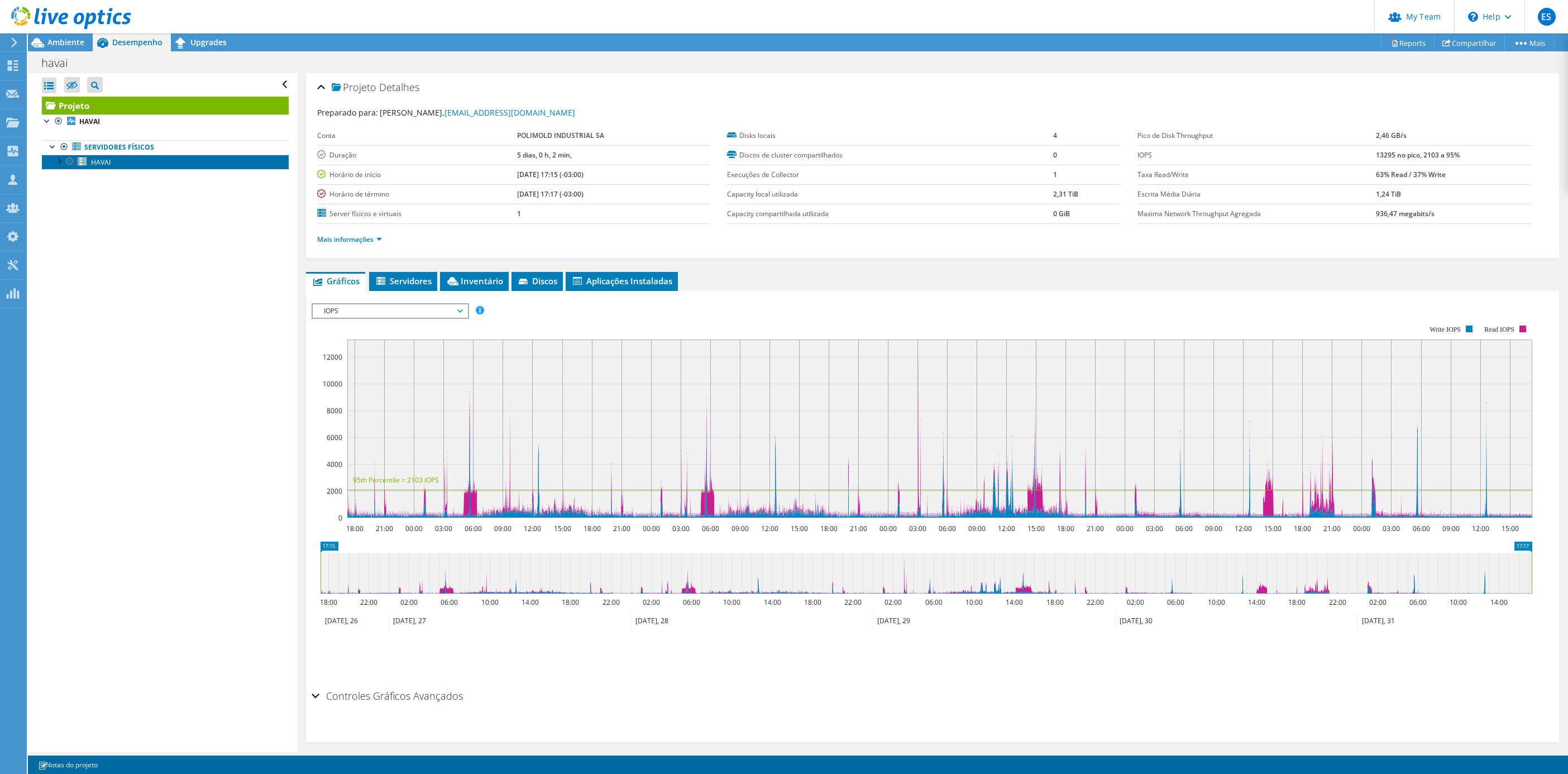
click at [109, 161] on span "HAVAI" at bounding box center [101, 163] width 19 height 10
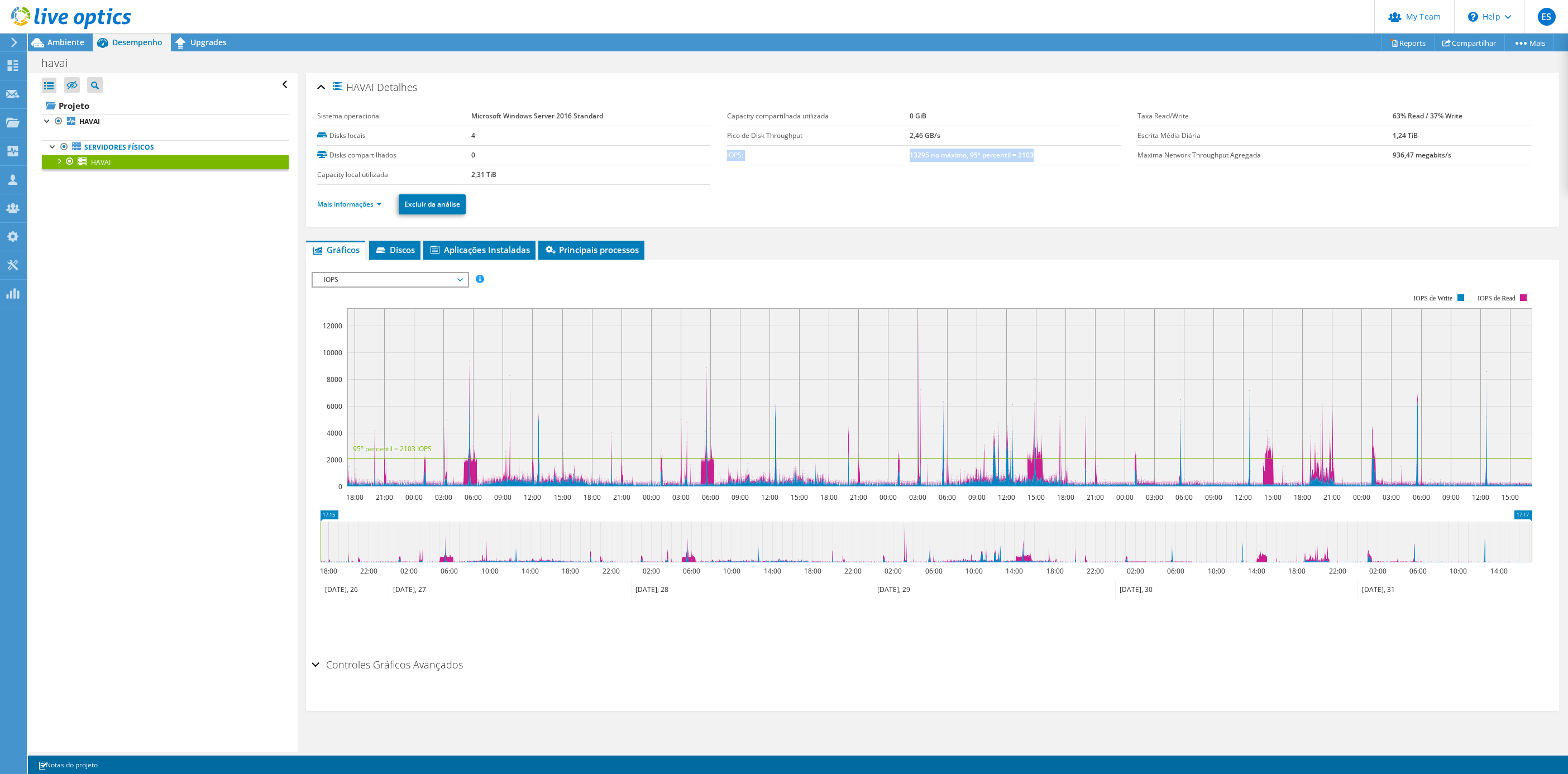
drag, startPoint x: 1043, startPoint y: 156, endPoint x: 721, endPoint y: 152, distance: 322.0
click at [722, 152] on section "Sistema operacional Microsoft Windows Server 2016 Standard Disks locais 4 Disks…" at bounding box center [727, 146] width 821 height 78
copy section "Sistema operacional Microsoft Windows Server 2016 Standard Disks locais 4 Disks…"
click at [995, 215] on div "Mais informações Excluir da análise" at bounding box center [933, 205] width 1231 height 39
drag, startPoint x: 1032, startPoint y: 156, endPoint x: 724, endPoint y: 157, distance: 308.0
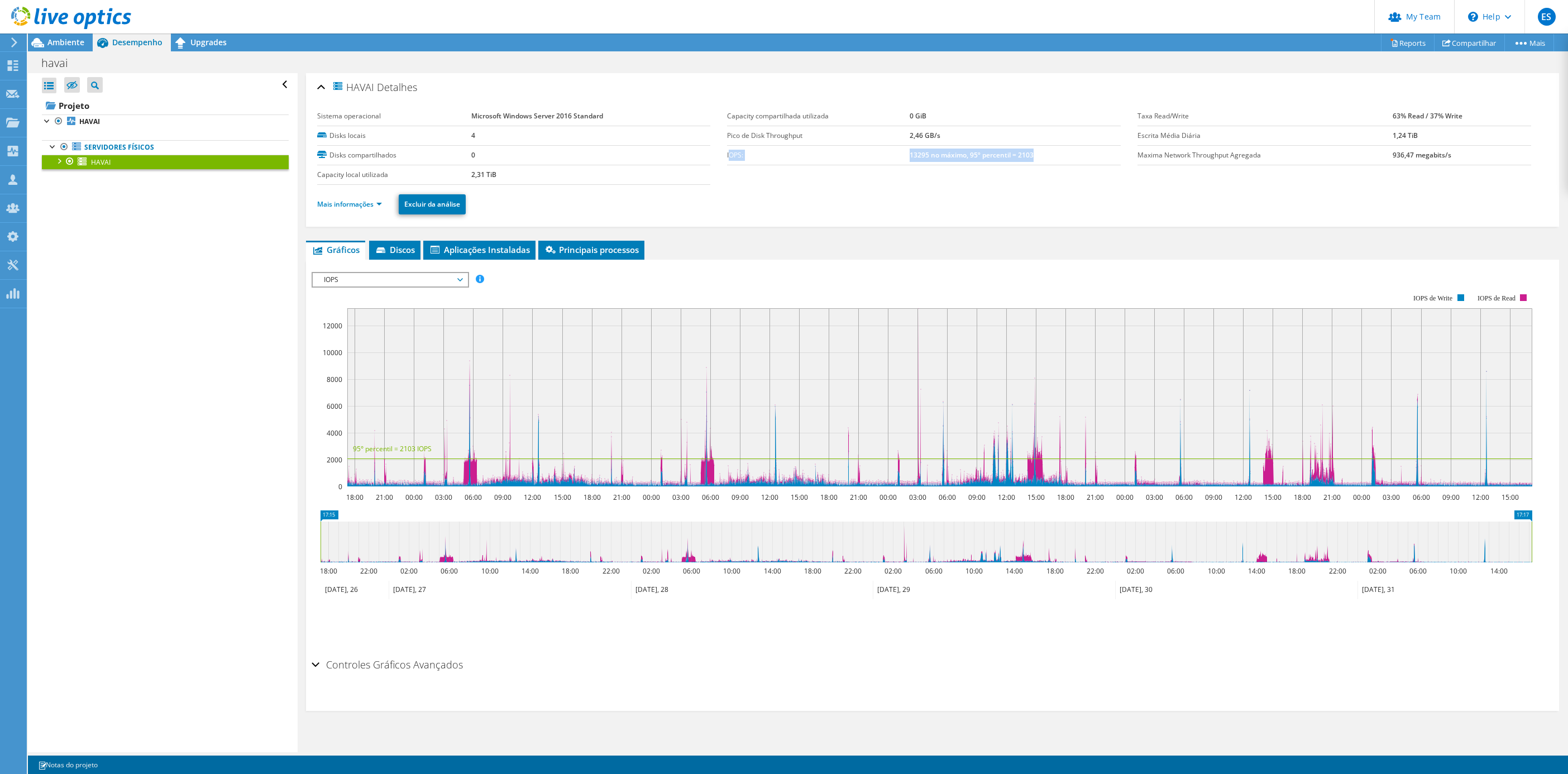
click at [727, 157] on tr "IOPS: 13295 no máximo, 95º percentil = 2103" at bounding box center [923, 155] width 394 height 19
copy tr "OPS: 13295 no máximo, 95º percentil = 2103"
click at [88, 244] on div "Abrir Todos Fechar Todos Ocultar nós excluídos Filtro de árvore do projeto" at bounding box center [163, 413] width 269 height 680
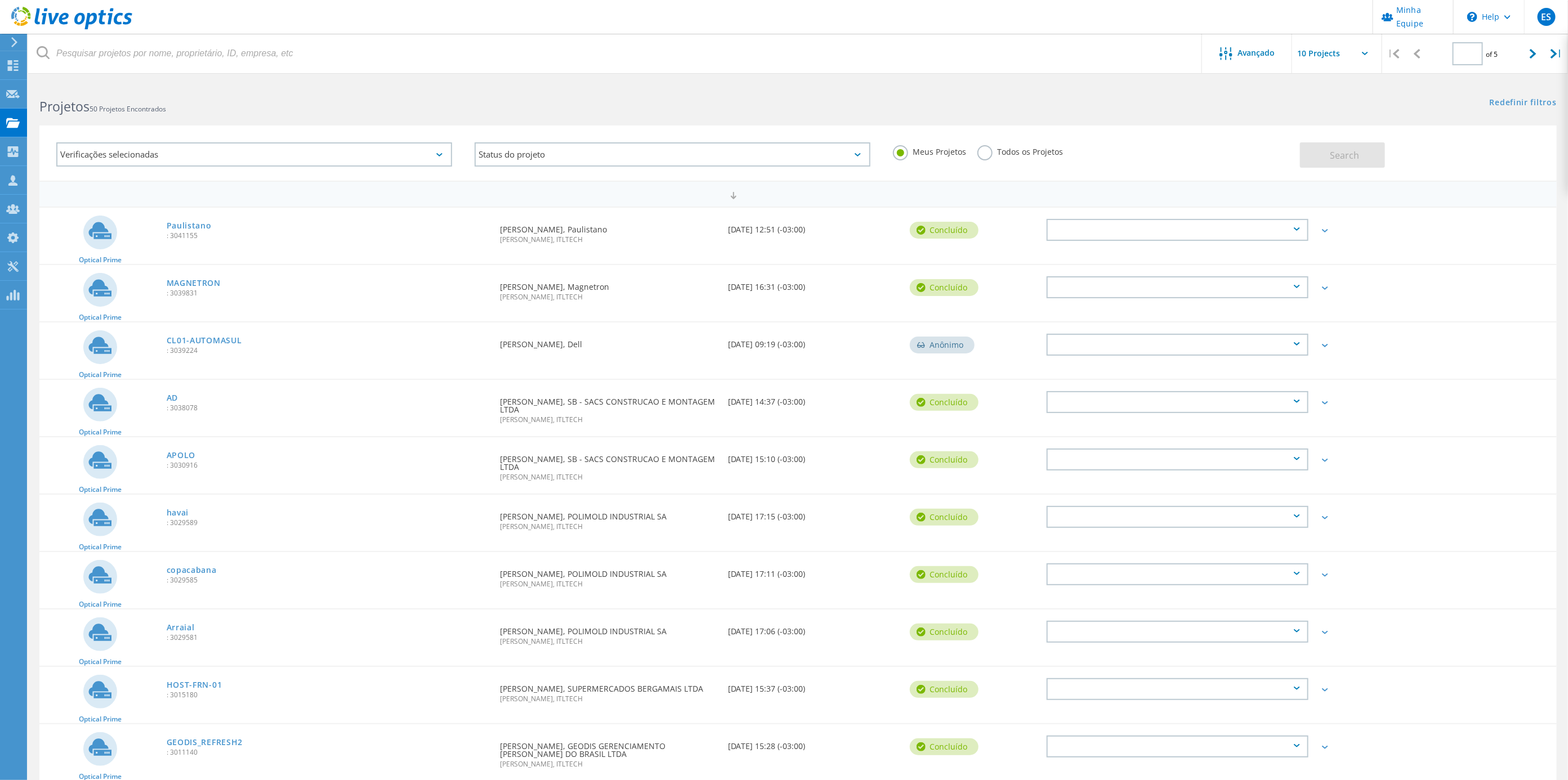
type input "1"
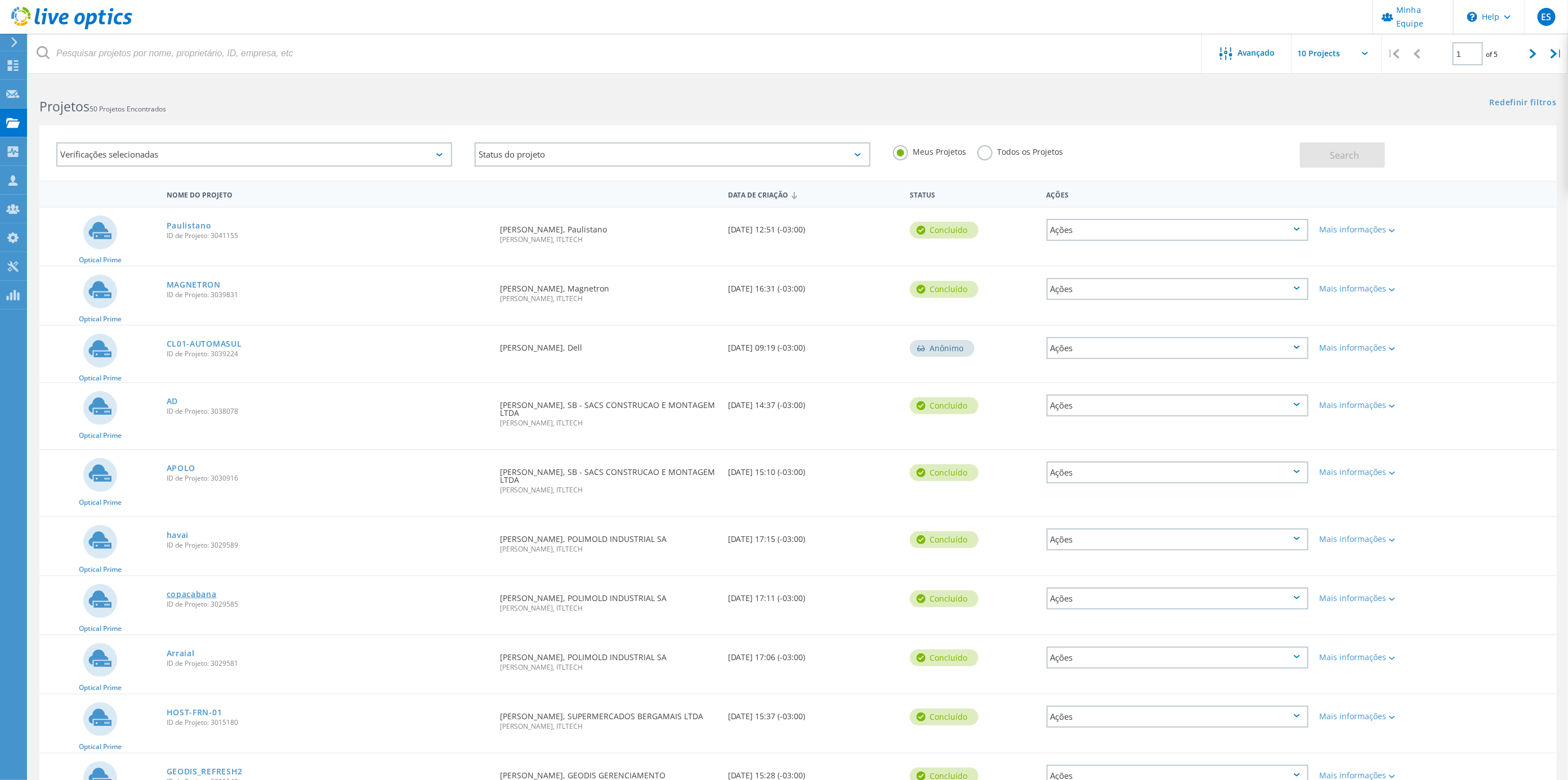
click at [185, 590] on link "copacabana" at bounding box center [192, 594] width 50 height 8
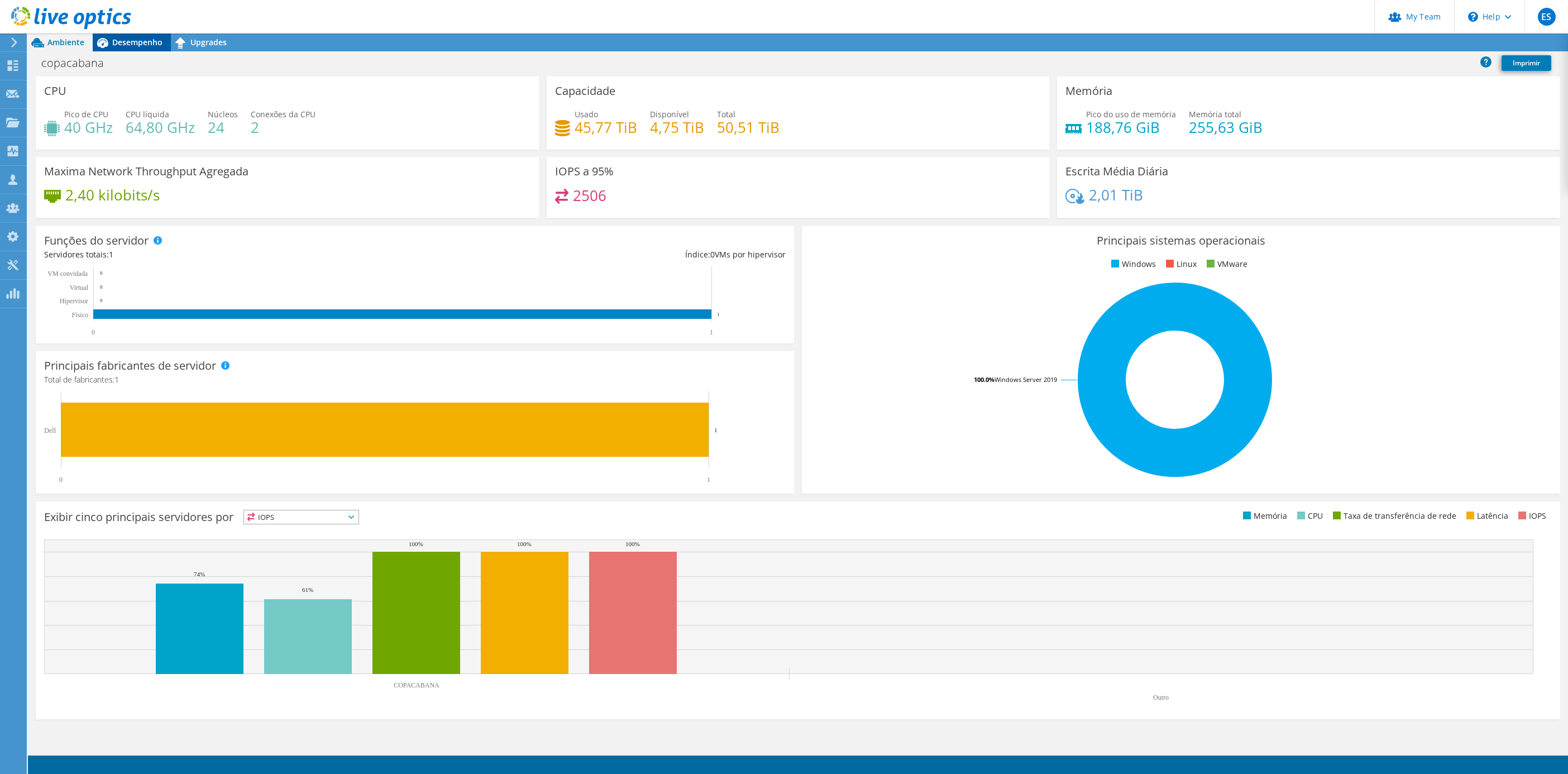
click at [126, 46] on span "Desempenho" at bounding box center [137, 42] width 51 height 10
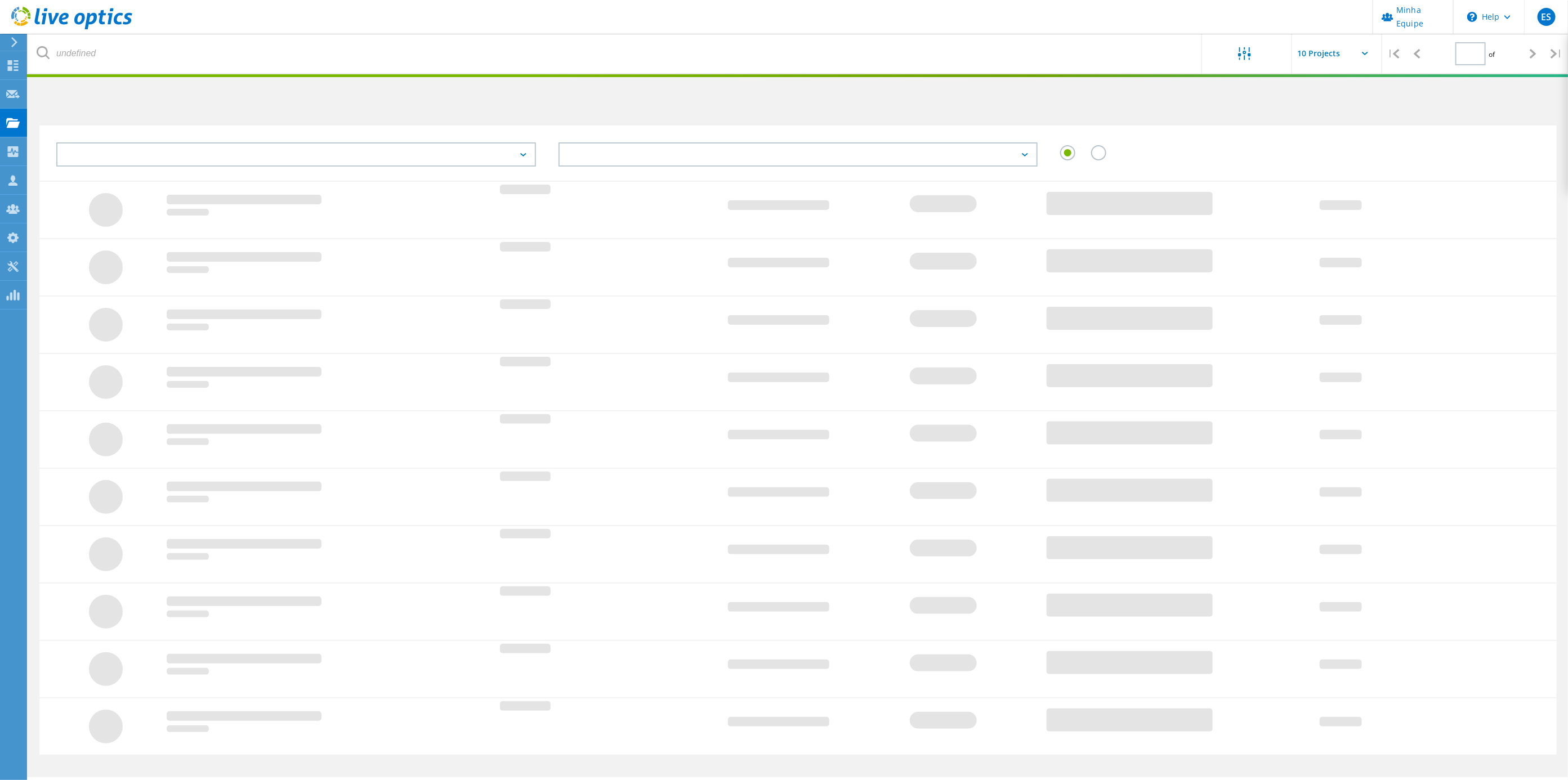
type input "1"
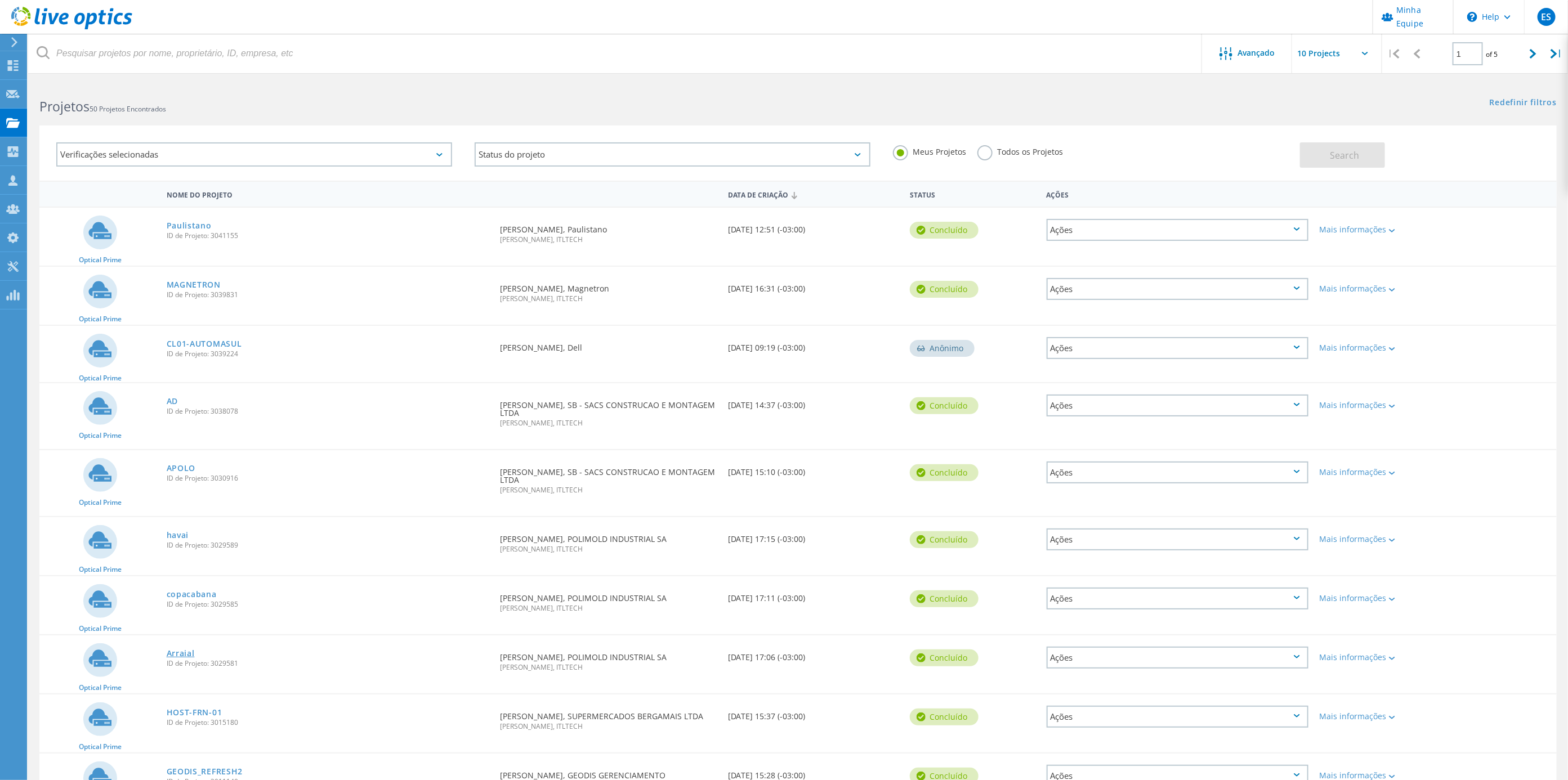
click at [174, 650] on link "Arraial" at bounding box center [181, 654] width 28 height 8
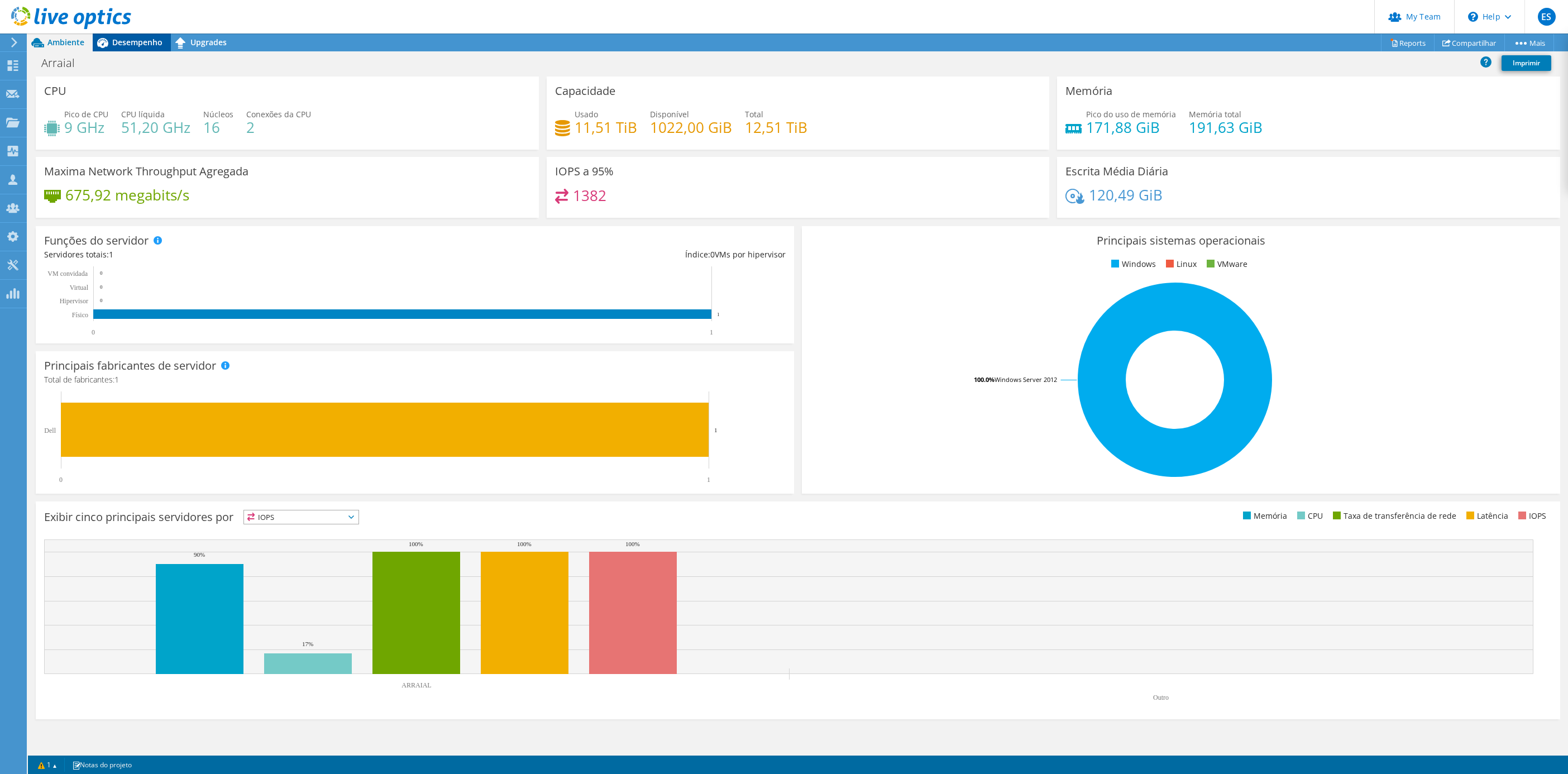
click at [132, 43] on span "Desempenho" at bounding box center [137, 42] width 51 height 10
